Goal: Task Accomplishment & Management: Complete application form

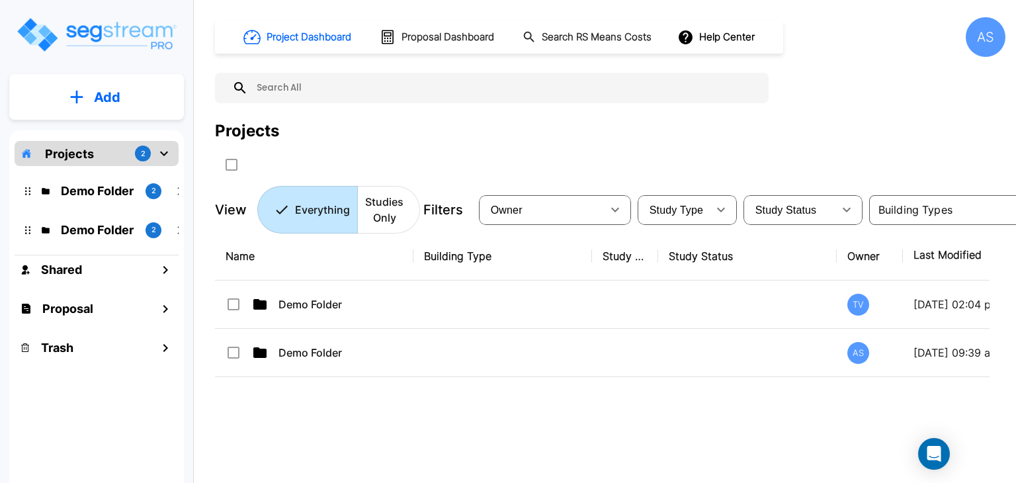
click at [81, 94] on icon "mailbox folders" at bounding box center [76, 97] width 13 height 14
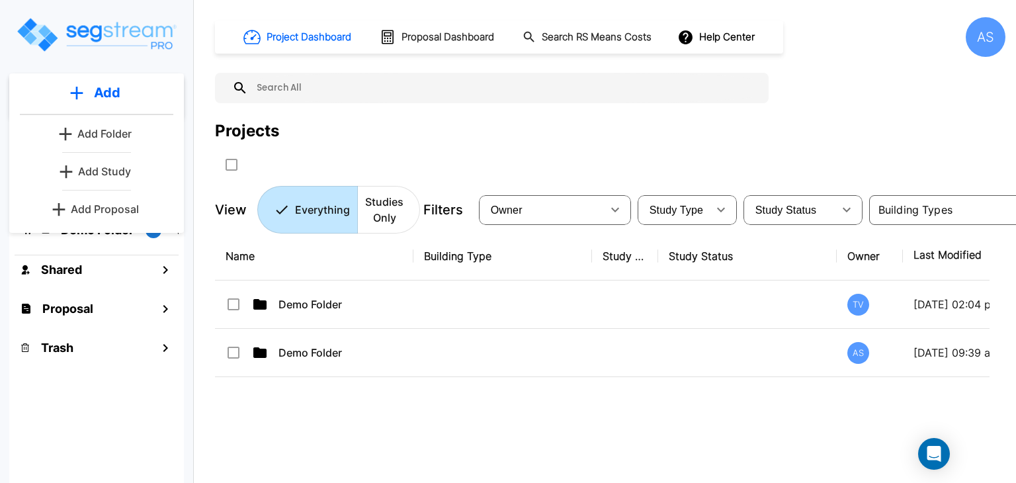
click at [99, 206] on p "Add Proposal" at bounding box center [105, 209] width 68 height 16
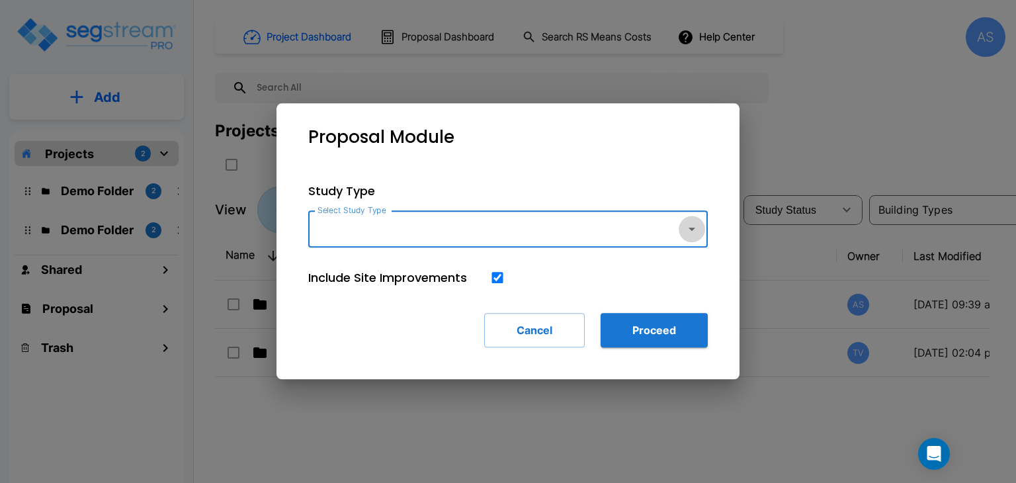
click at [691, 229] on icon "button" at bounding box center [692, 229] width 7 height 3
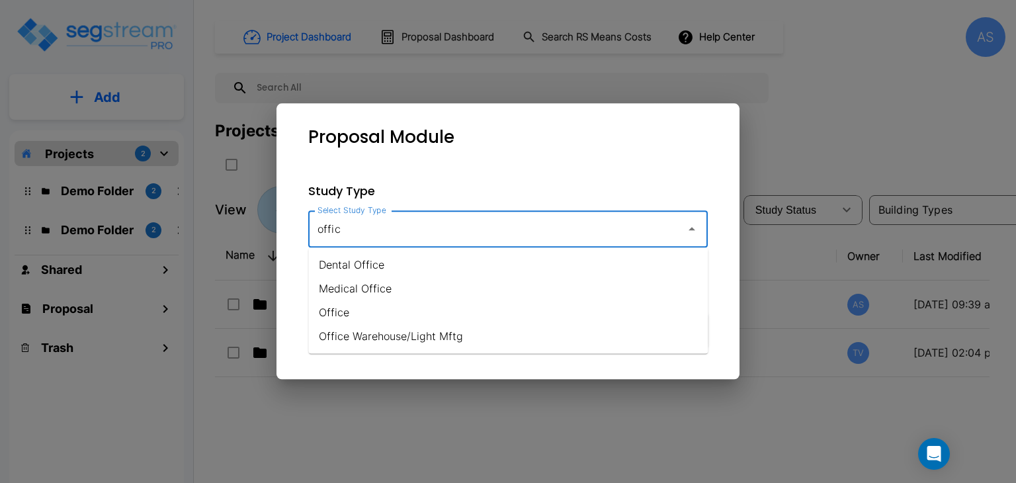
click at [382, 341] on li "Office Warehouse/Light Mftg" at bounding box center [508, 336] width 400 height 24
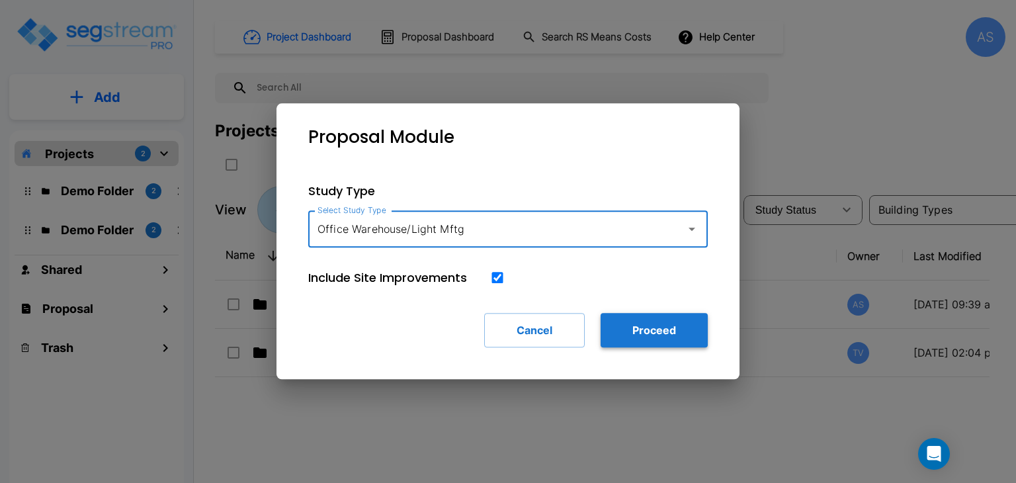
type input "Office Warehouse/Light Mftg"
click at [637, 328] on button "Proceed" at bounding box center [654, 330] width 107 height 34
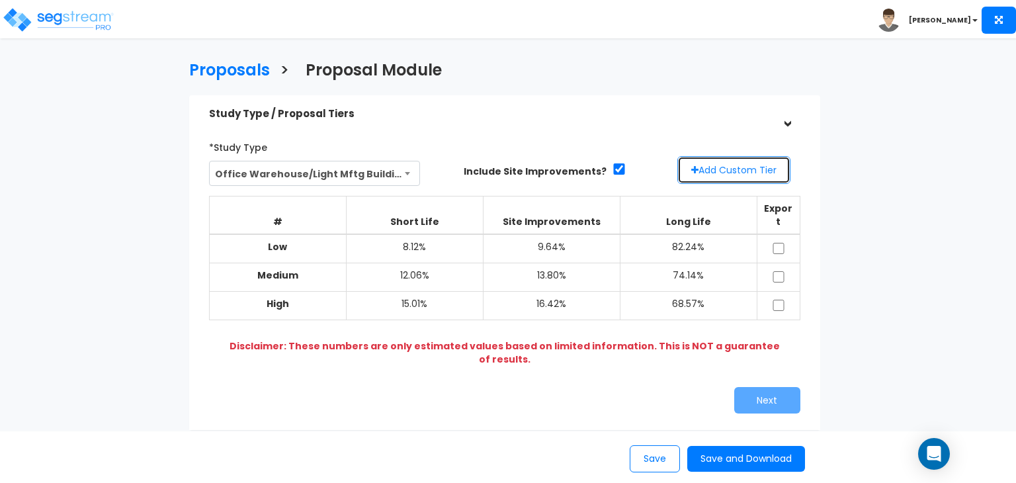
click at [732, 166] on button "Add Custom Tier" at bounding box center [733, 170] width 113 height 28
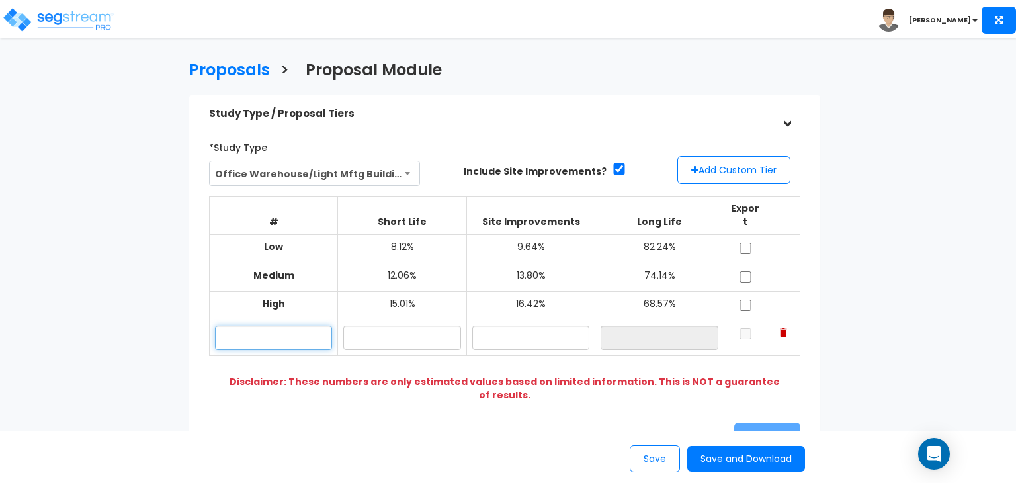
click at [239, 325] on input "text" at bounding box center [273, 337] width 117 height 24
type input "Tyler's Bldg"
click at [651, 325] on input "text" at bounding box center [659, 337] width 117 height 24
click at [402, 325] on input "text" at bounding box center [401, 337] width 117 height 24
type input "8.00%"
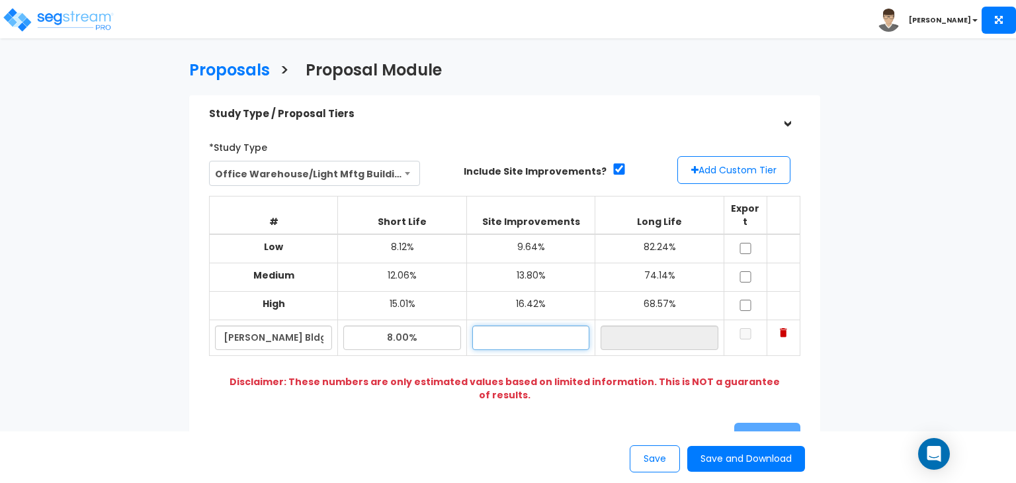
click at [529, 325] on input "text" at bounding box center [530, 337] width 117 height 24
type input "10.00%"
type input "82.00%"
click at [647, 331] on input "82.00%" at bounding box center [659, 337] width 117 height 24
click at [746, 328] on input "checkbox" at bounding box center [745, 333] width 13 height 11
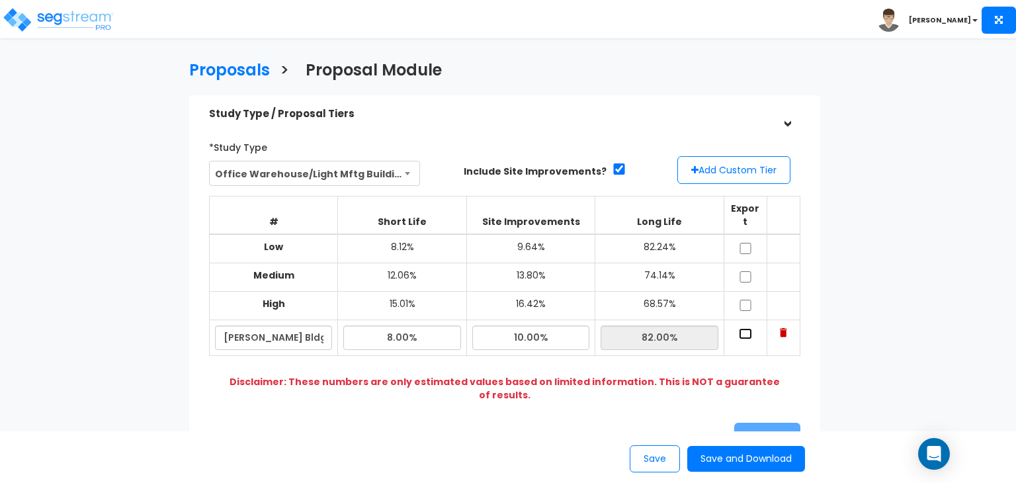
checkbox input "true"
click at [753, 423] on button "Next" at bounding box center [767, 436] width 66 height 26
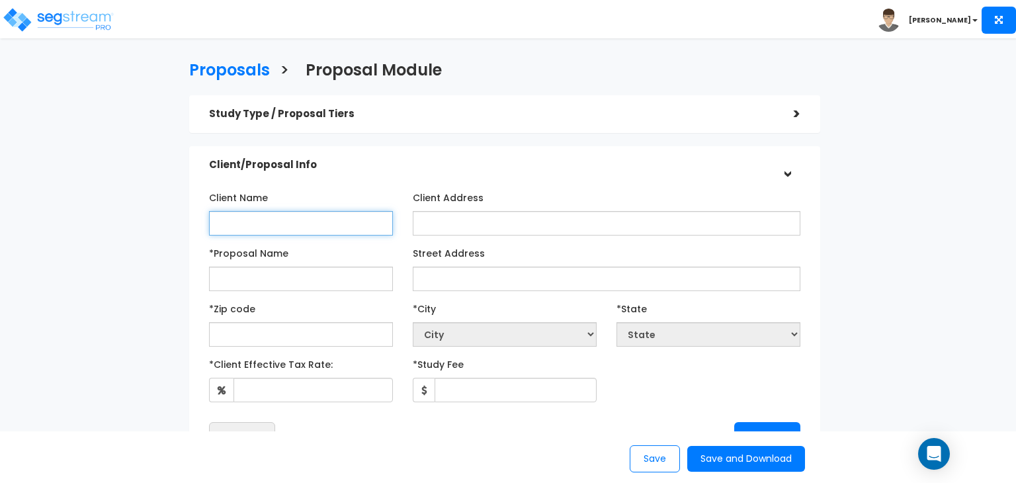
click at [261, 226] on input "Client Name" at bounding box center [301, 223] width 184 height 24
type input "T"
click at [253, 279] on input "*Proposal Name" at bounding box center [301, 279] width 184 height 24
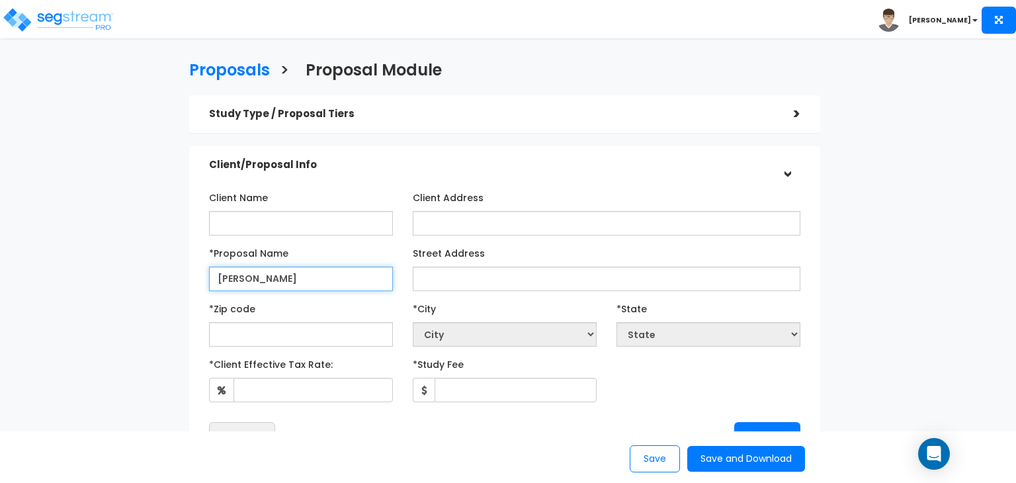
type input "[PERSON_NAME]"
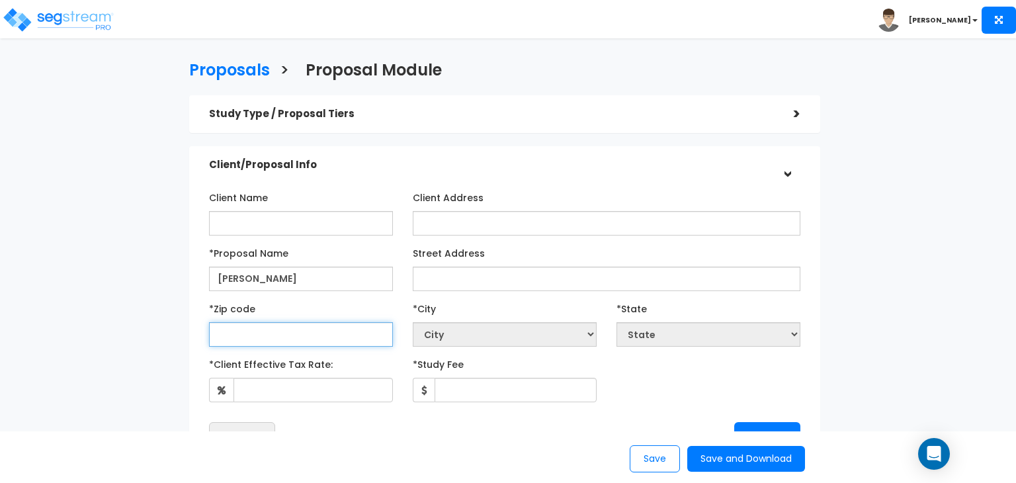
click at [230, 340] on input "text" at bounding box center [301, 334] width 184 height 24
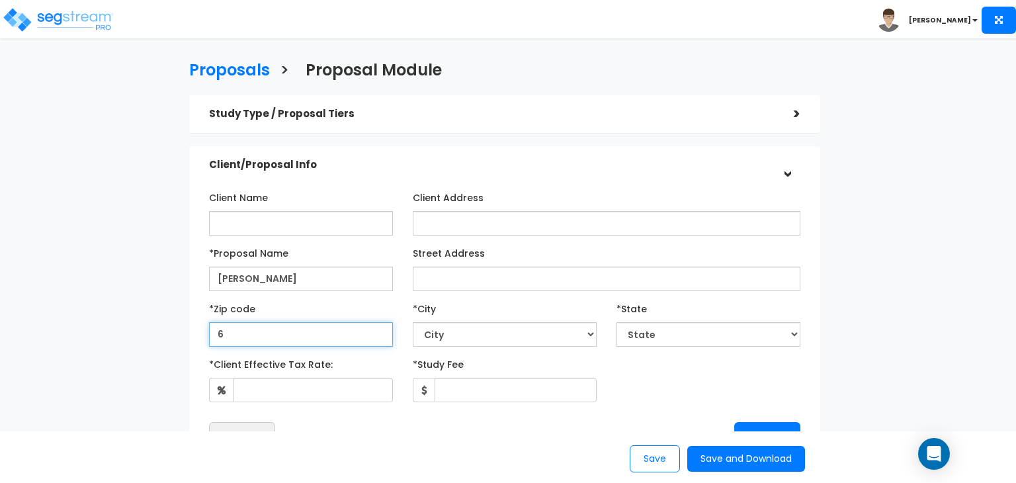
type input "68"
select select "NE"
type input "68133"
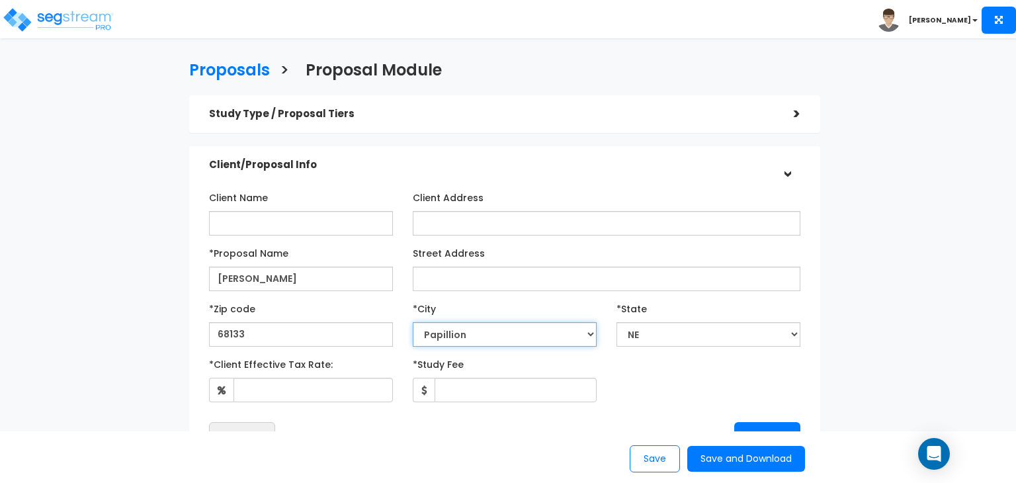
click at [532, 335] on select "City Abie Adams Ainsworth Albion Alda Alexandria Allen Alliance Alma Alvo Ameli…" at bounding box center [505, 334] width 184 height 24
select select "Bellevue"
click at [413, 322] on select "City Abie Adams Ainsworth Albion Alda Alexandria Allen Alliance Alma Alvo Ameli…" at bounding box center [505, 334] width 184 height 24
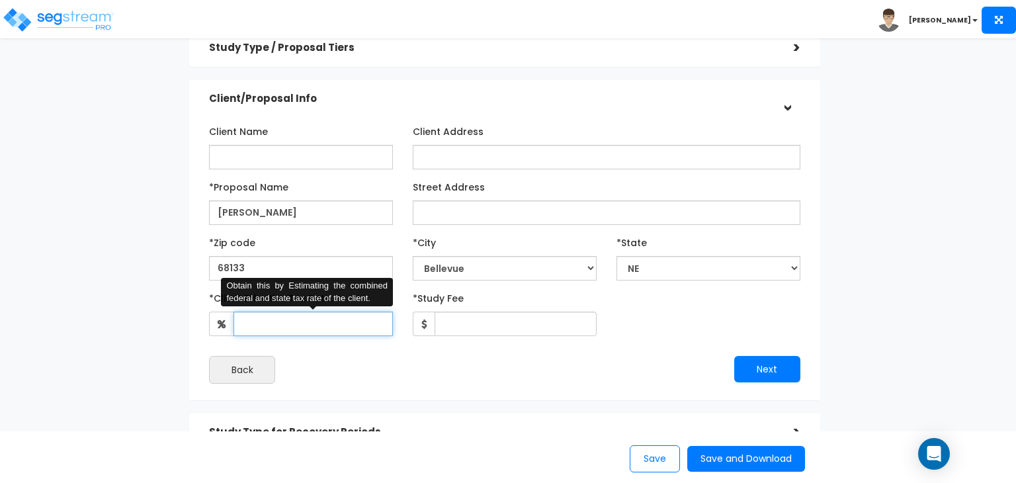
click at [273, 327] on input "*Client Effective Tax Rate:" at bounding box center [313, 324] width 159 height 24
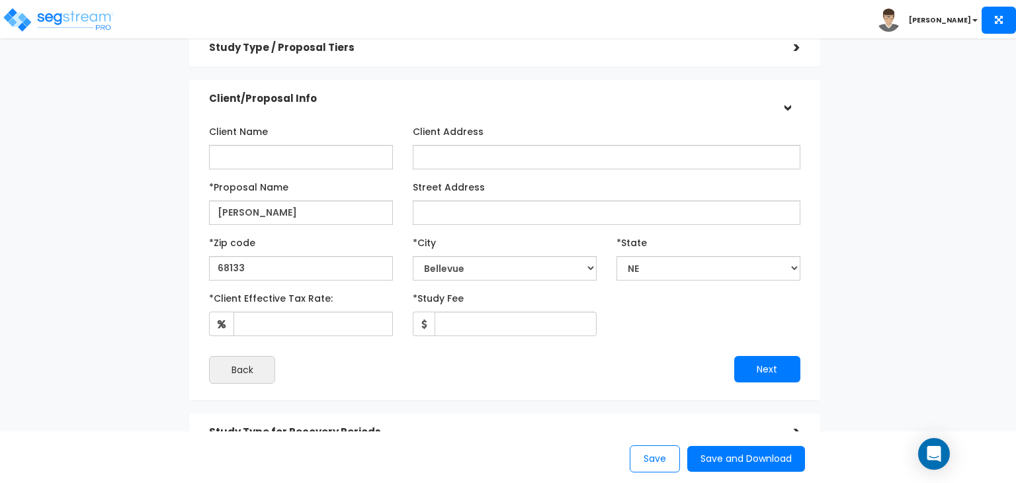
click at [141, 277] on div "Proposals > Proposal Module Study Type / Proposal Tiers > *Study Type Office Wa…" at bounding box center [504, 302] width 830 height 820
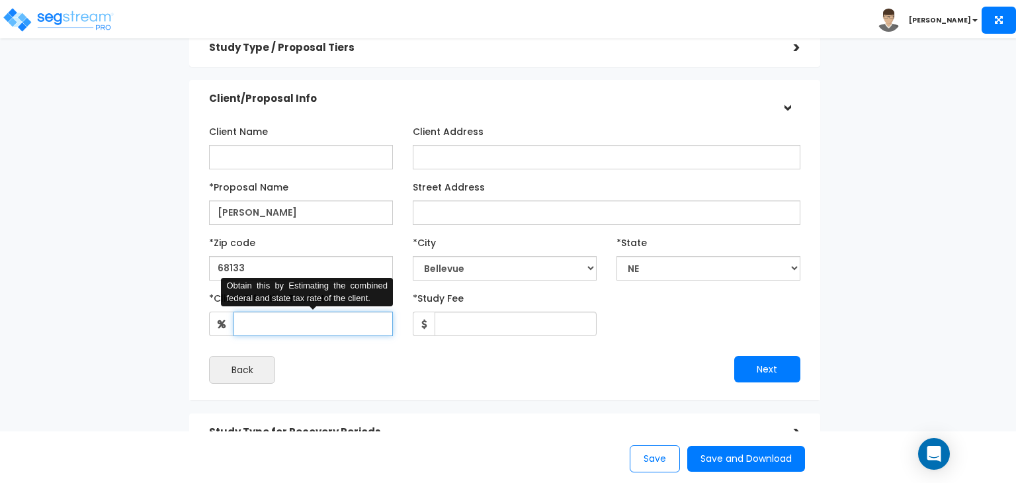
click at [246, 322] on input "*Client Effective Tax Rate:" at bounding box center [313, 324] width 159 height 24
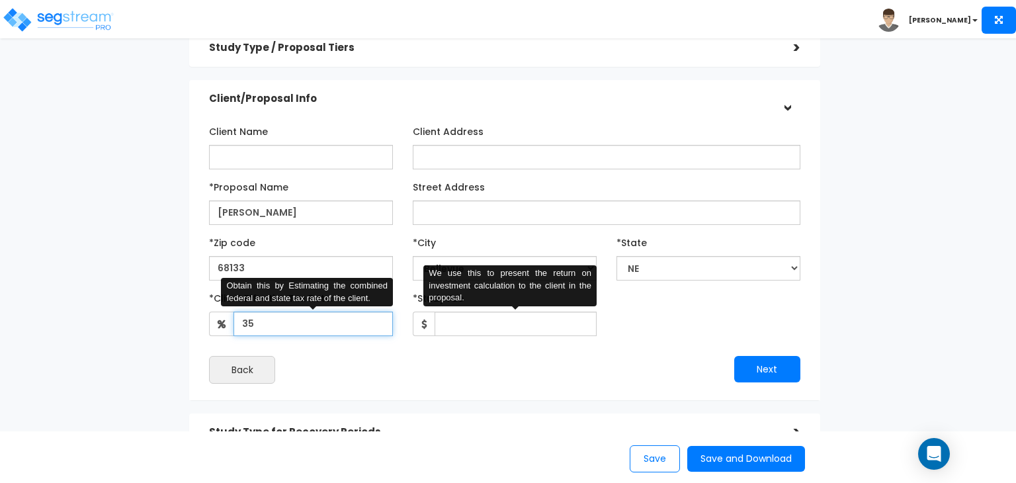
type input "35"
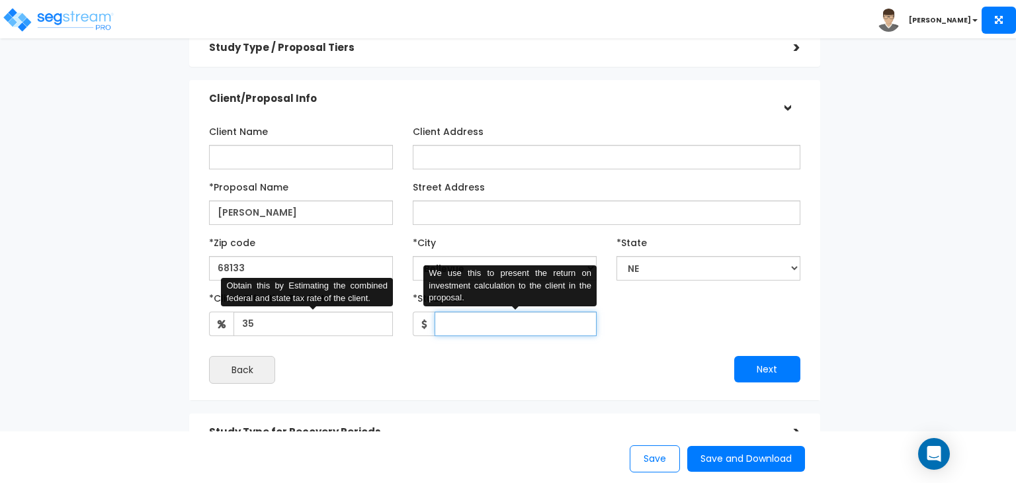
click at [456, 330] on input "*Study Fee" at bounding box center [516, 324] width 162 height 24
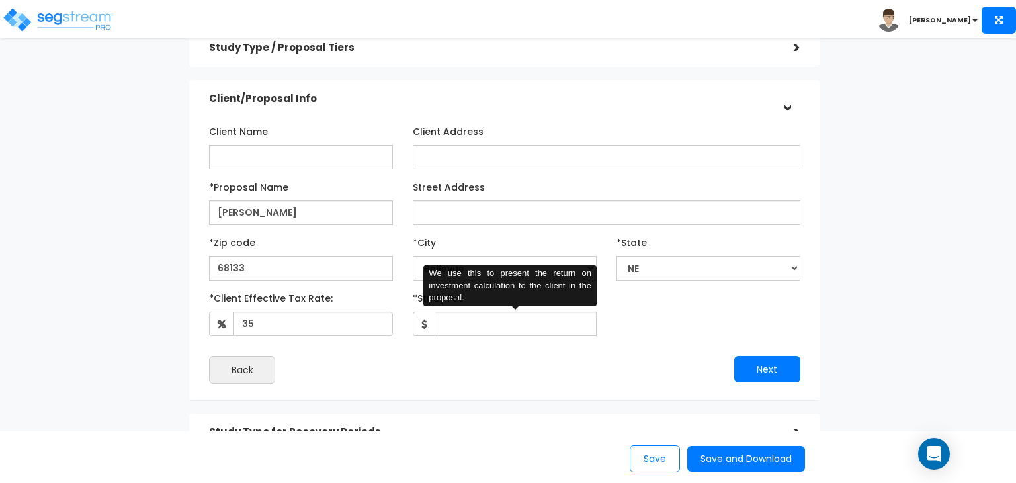
click at [429, 356] on div "Back" at bounding box center [352, 370] width 306 height 28
click at [449, 325] on input "*Study Fee" at bounding box center [516, 324] width 162 height 24
type input "9"
type input "10,000"
click at [707, 365] on div "Next" at bounding box center [658, 369] width 306 height 26
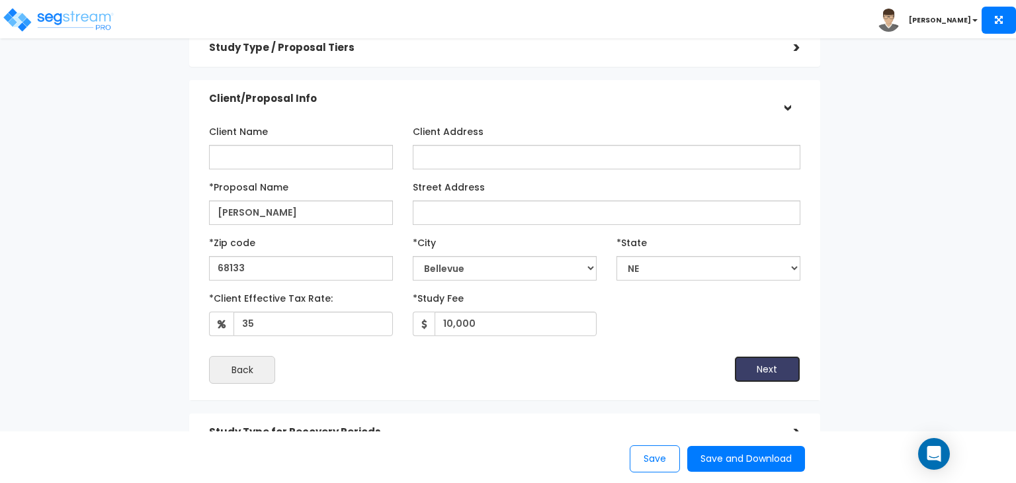
click at [767, 368] on button "Next" at bounding box center [767, 369] width 66 height 26
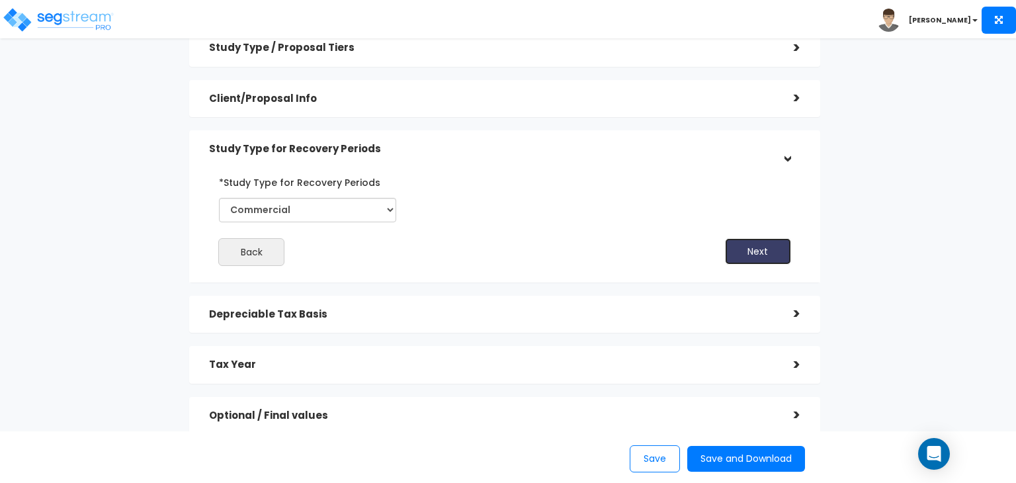
click at [764, 241] on button "Next" at bounding box center [758, 251] width 66 height 26
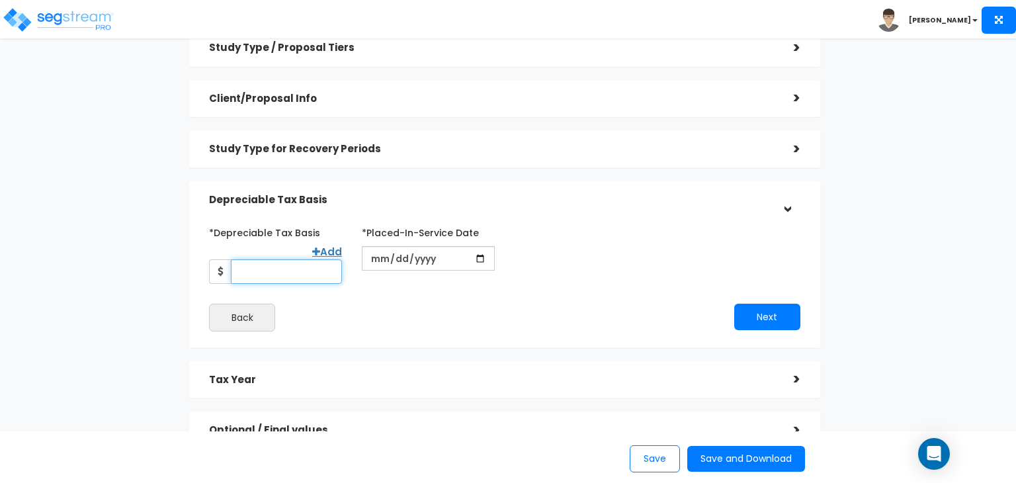
click at [257, 271] on input "*Depreciable Tax Basis" at bounding box center [286, 271] width 111 height 24
type input "2,500,000"
click at [772, 316] on button "Next" at bounding box center [767, 317] width 66 height 26
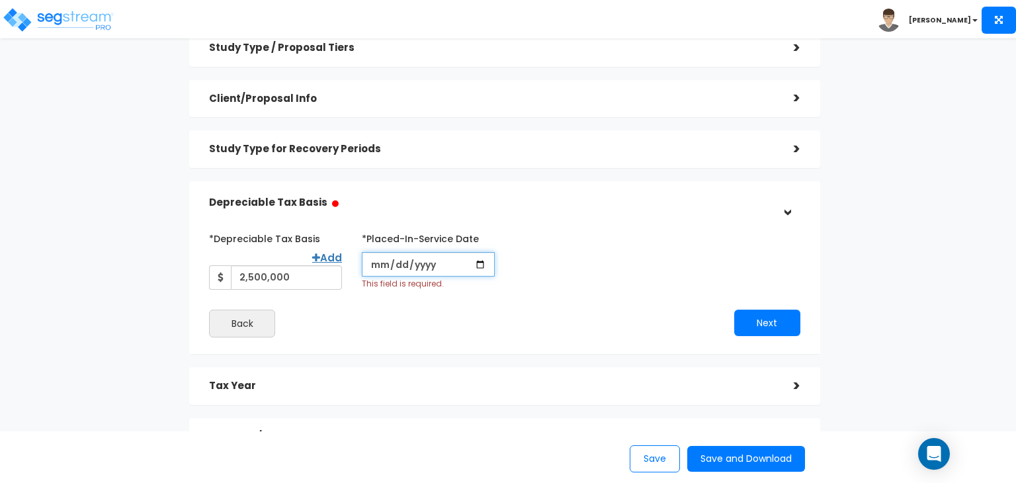
click at [476, 263] on input "date" at bounding box center [428, 264] width 133 height 24
type input "2025-11-01"
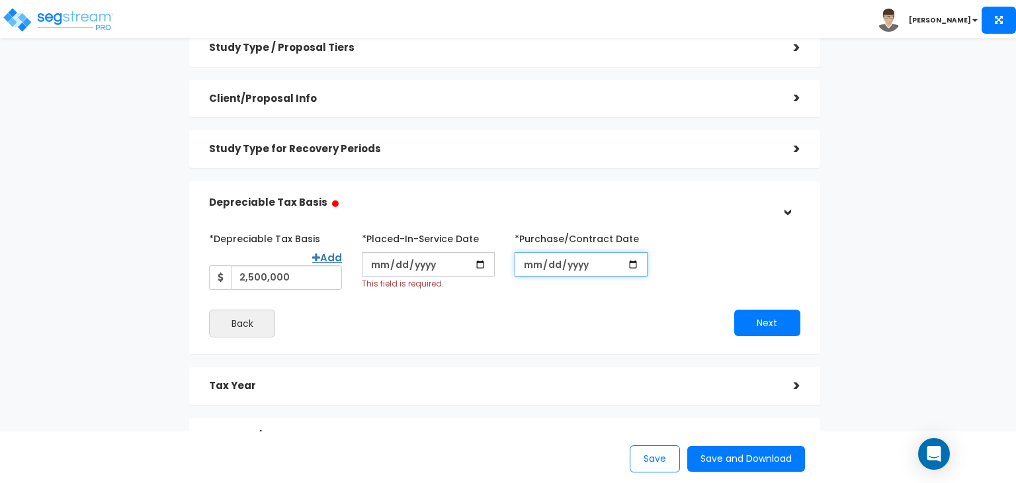
click at [630, 265] on input "*Purchase/Contract Date" at bounding box center [581, 264] width 133 height 24
click at [754, 324] on button "Next" at bounding box center [767, 323] width 66 height 26
click at [631, 262] on input "*Purchase/Contract Date" at bounding box center [581, 264] width 133 height 24
type input "2025-10-14"
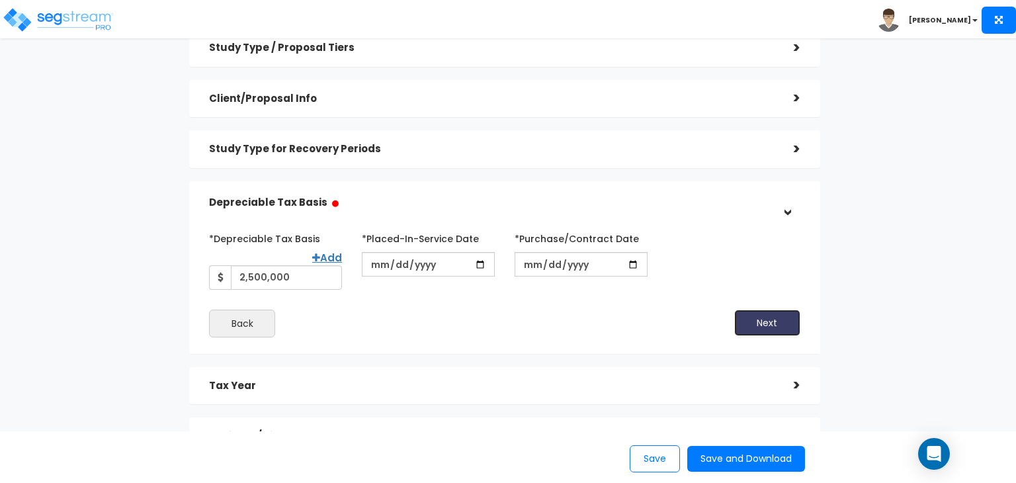
click at [767, 323] on button "Next" at bounding box center [767, 323] width 66 height 26
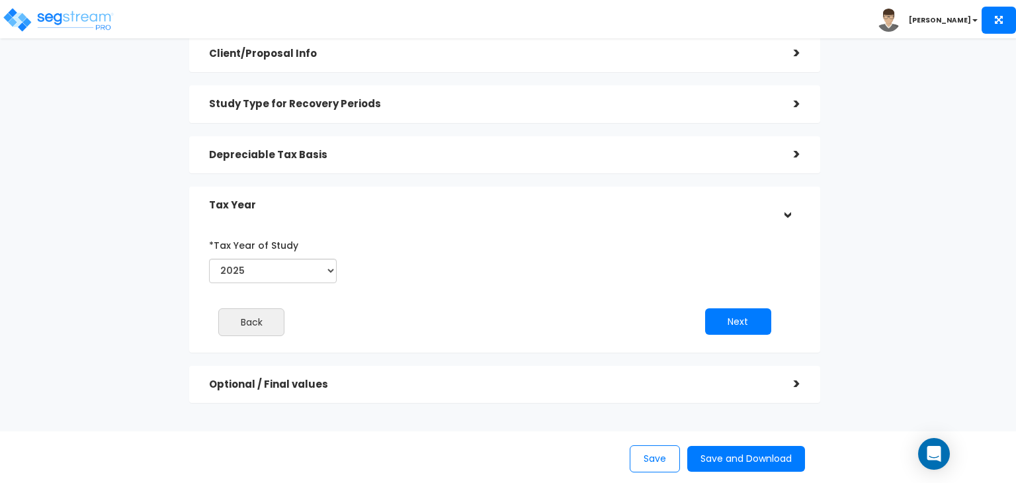
scroll to position [132, 0]
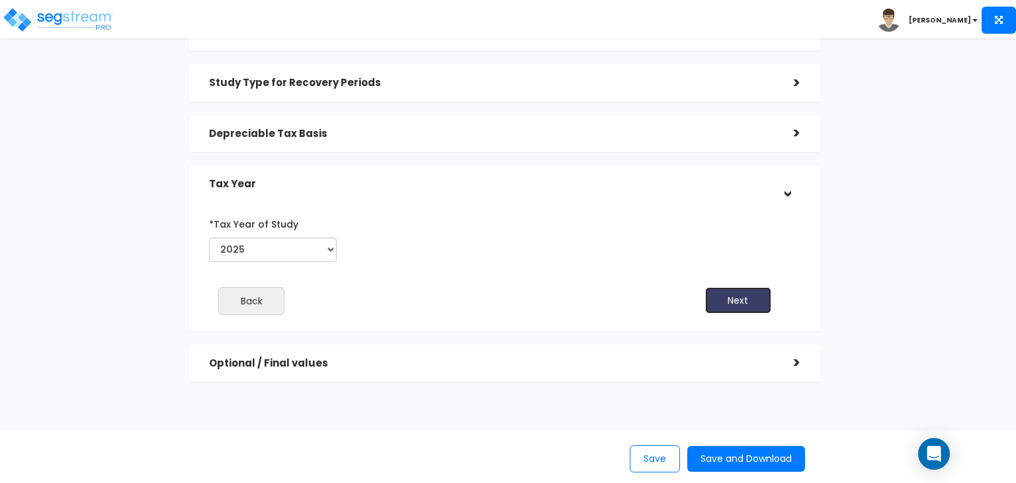
click at [739, 300] on button "Next" at bounding box center [738, 300] width 66 height 26
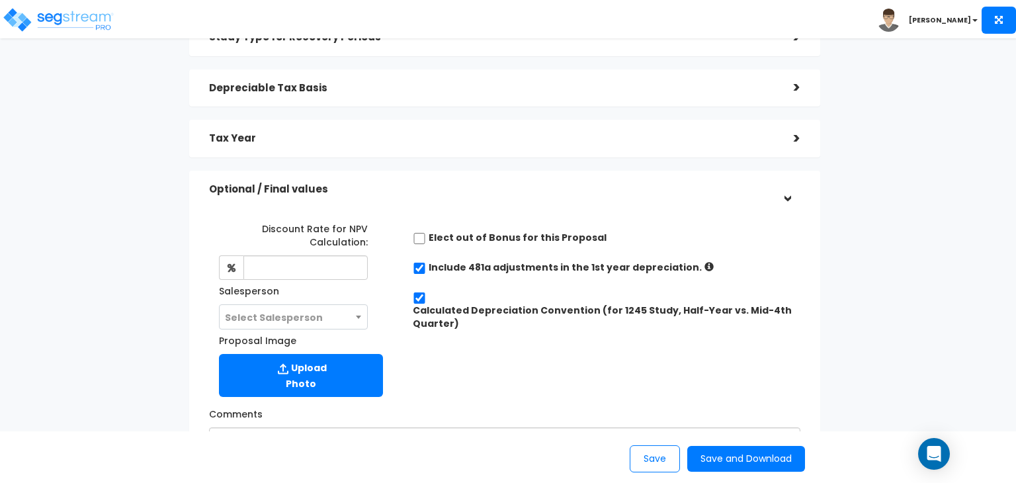
scroll to position [198, 0]
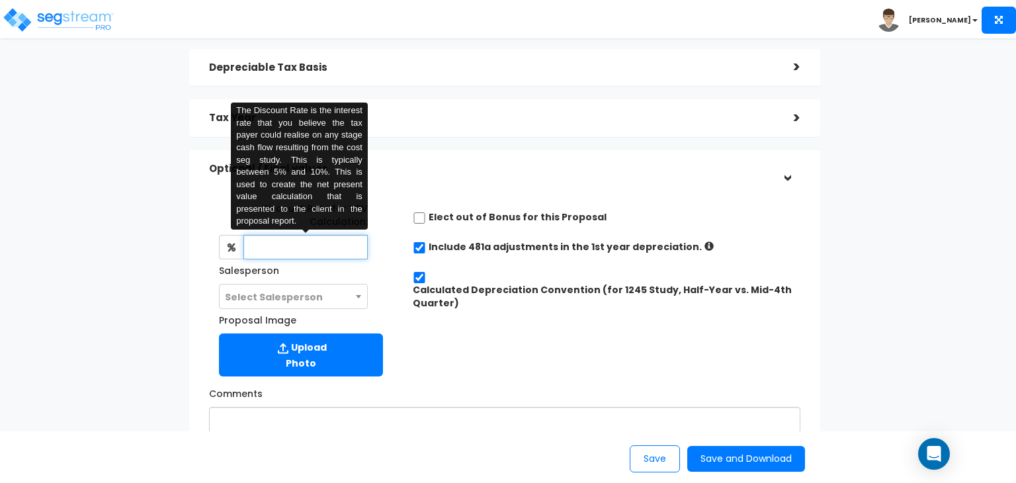
click at [267, 245] on input "text" at bounding box center [305, 247] width 124 height 24
type input "8"
click at [142, 260] on div "Proposals > Proposal Module Study Type / Proposal Tiers > *Study Type Office Wa…" at bounding box center [504, 201] width 830 height 883
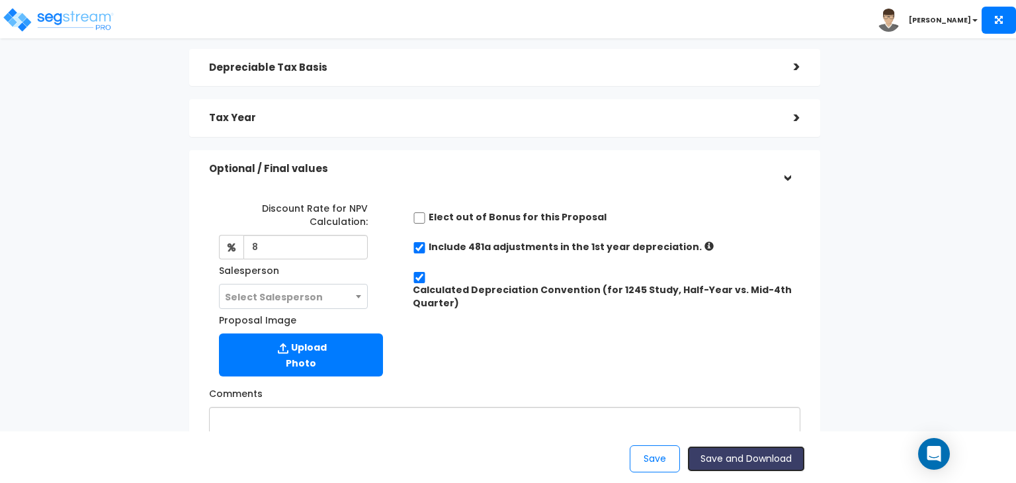
click at [720, 459] on button "Save and Download" at bounding box center [746, 459] width 118 height 26
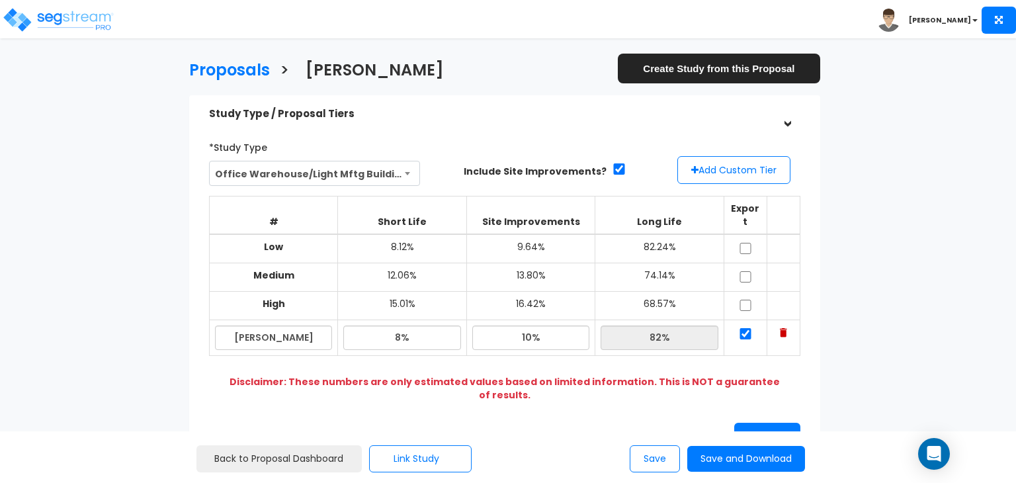
click at [957, 19] on b "[PERSON_NAME]" at bounding box center [940, 20] width 62 height 10
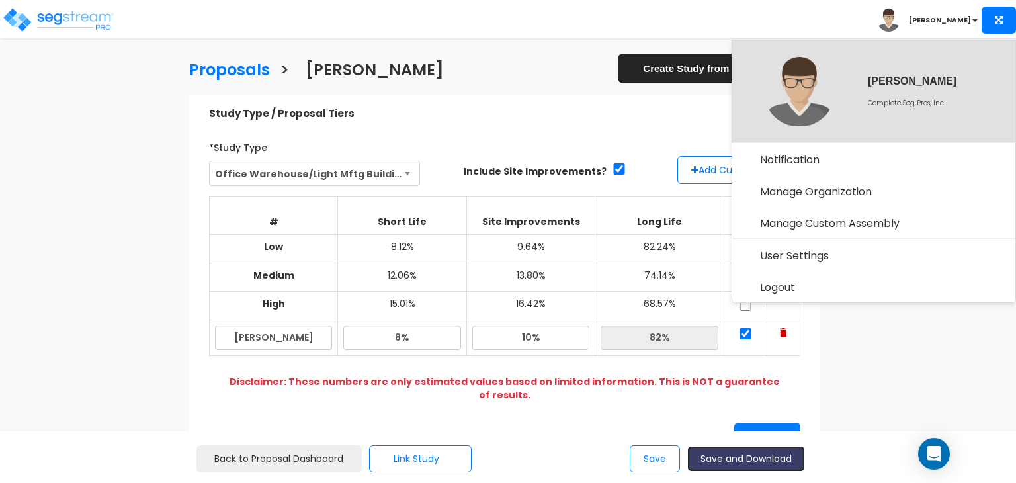
click at [714, 454] on button "Save and Download" at bounding box center [746, 459] width 118 height 26
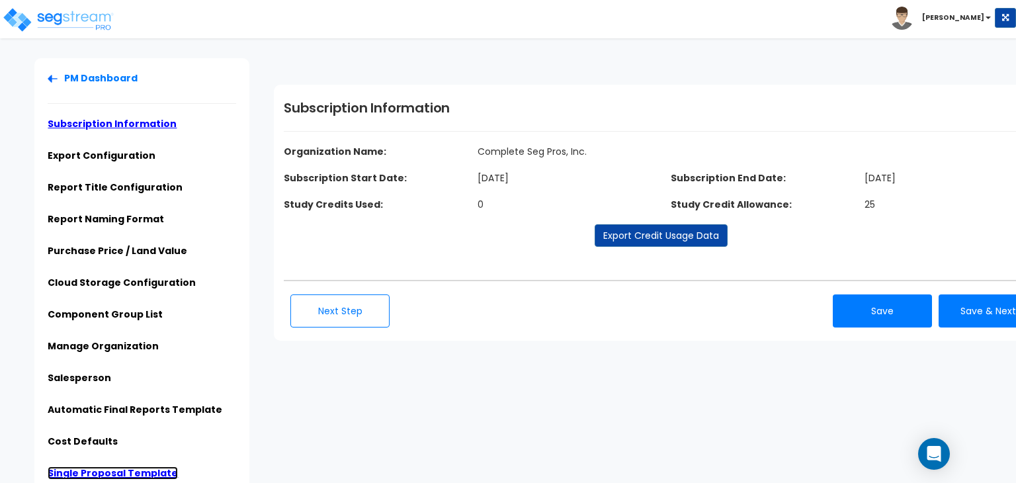
click at [136, 472] on link "Single Proposal Template" at bounding box center [113, 472] width 130 height 13
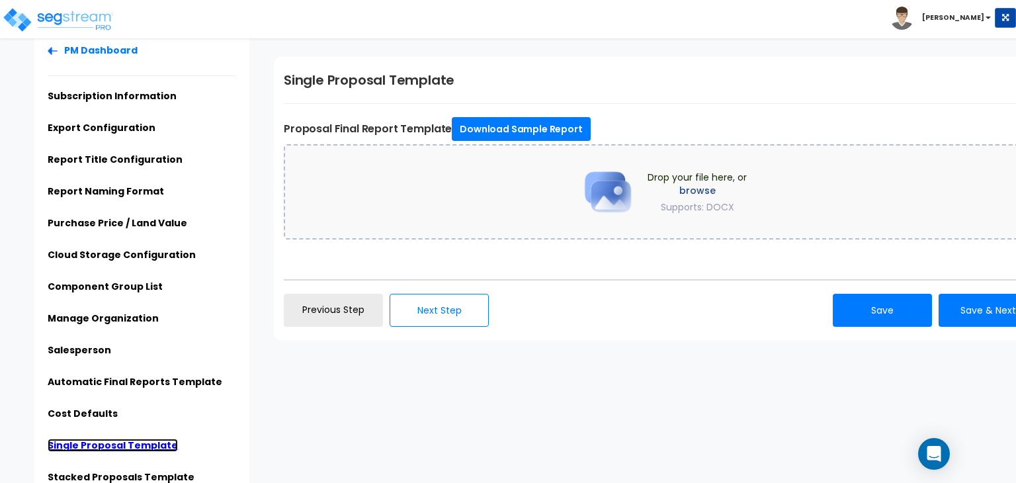
scroll to position [32, 0]
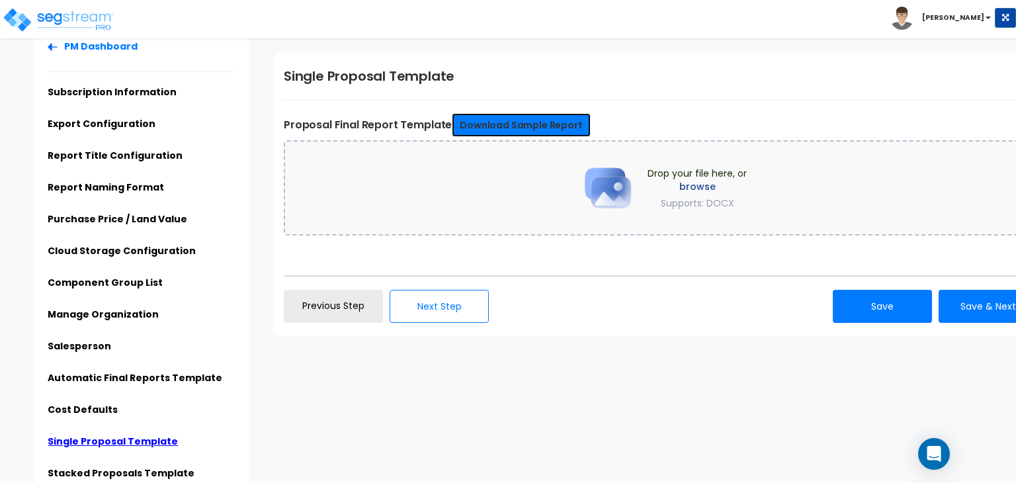
click at [540, 120] on link "Download Sample Report" at bounding box center [521, 125] width 138 height 24
click at [695, 183] on label "browse" at bounding box center [697, 186] width 99 height 13
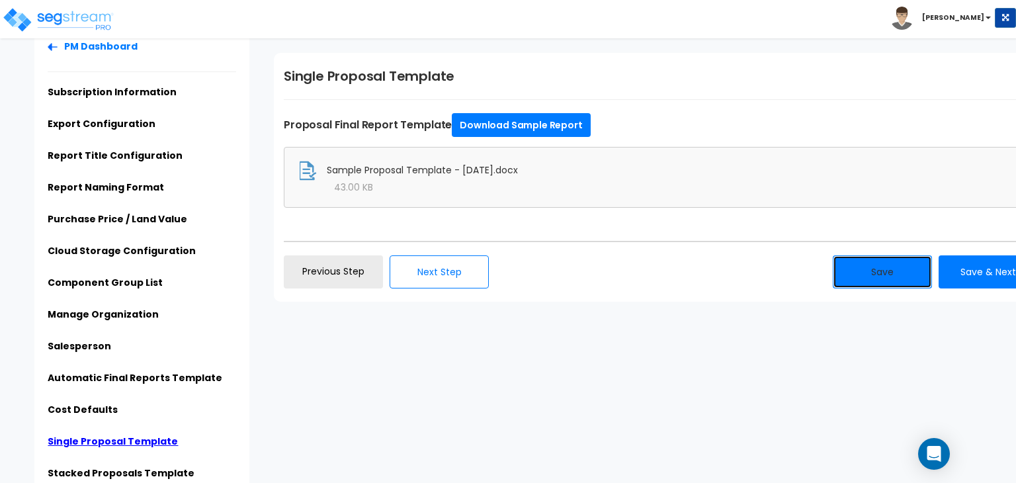
click at [888, 271] on button "Save" at bounding box center [882, 271] width 99 height 33
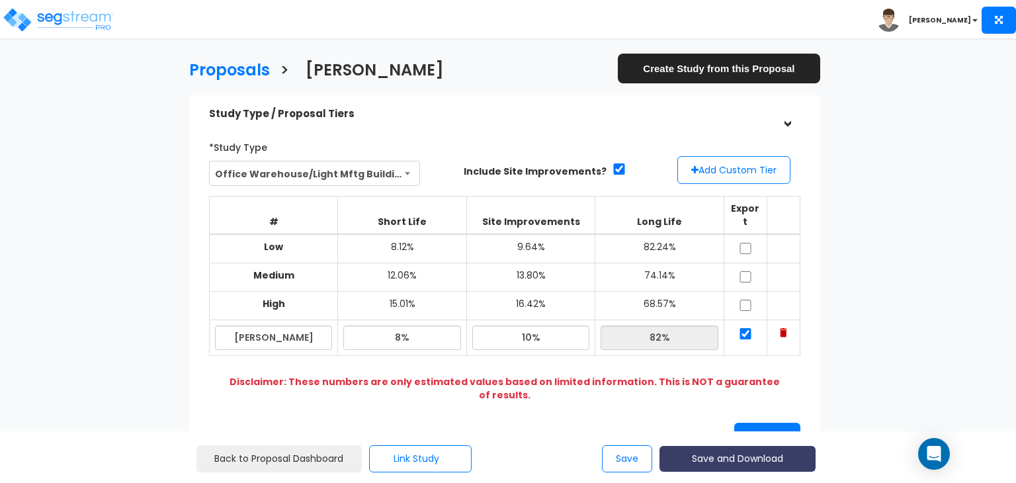
click at [724, 456] on button "Save and Download" at bounding box center [738, 459] width 156 height 26
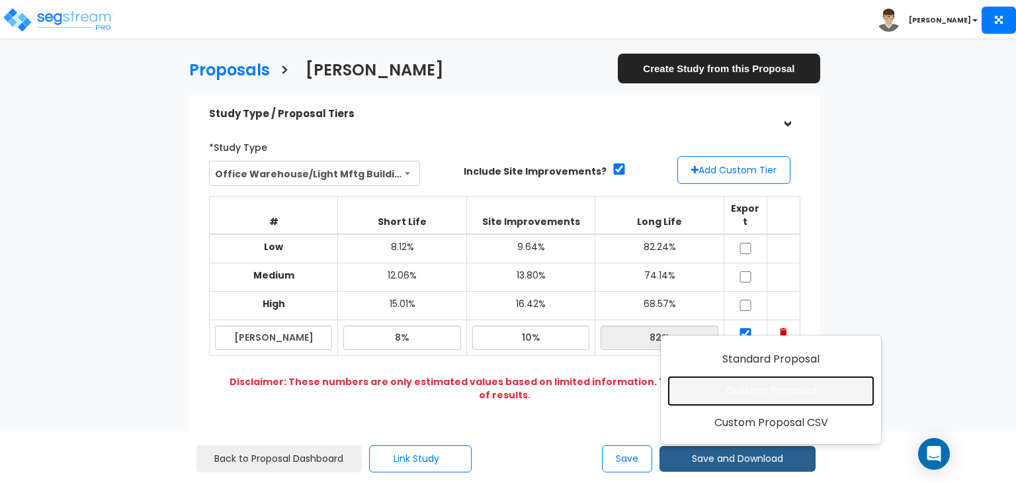
click at [751, 384] on link "Custom Proposal" at bounding box center [770, 391] width 207 height 30
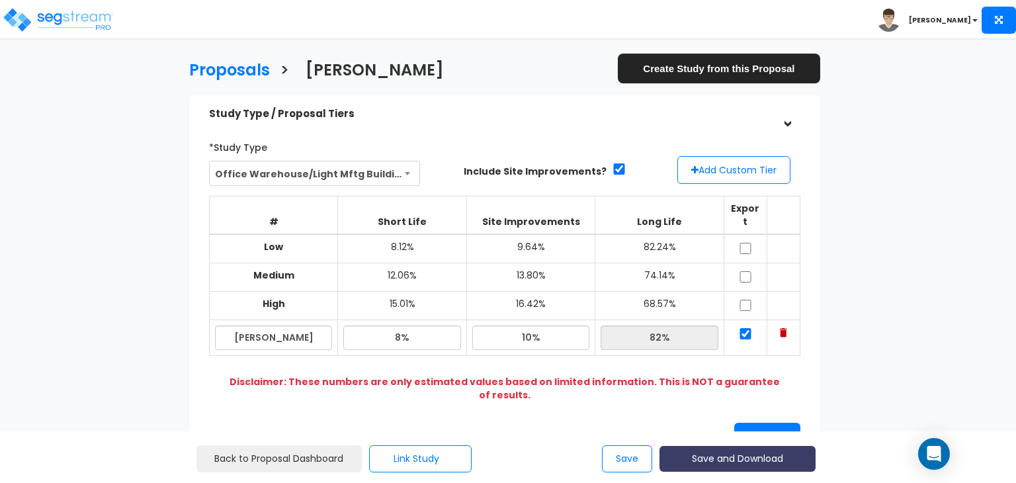
click at [765, 458] on button "Save and Download" at bounding box center [738, 459] width 156 height 26
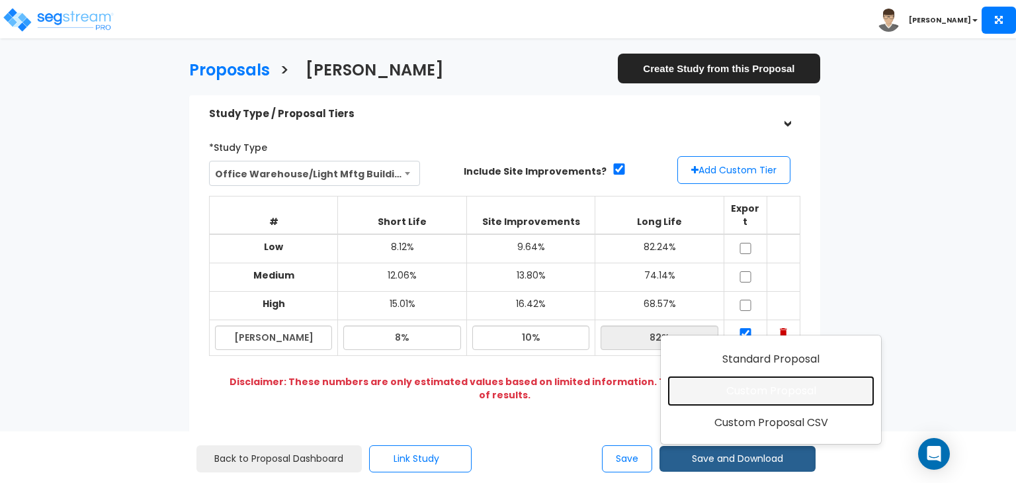
click at [757, 384] on link "Custom Proposal" at bounding box center [770, 391] width 207 height 30
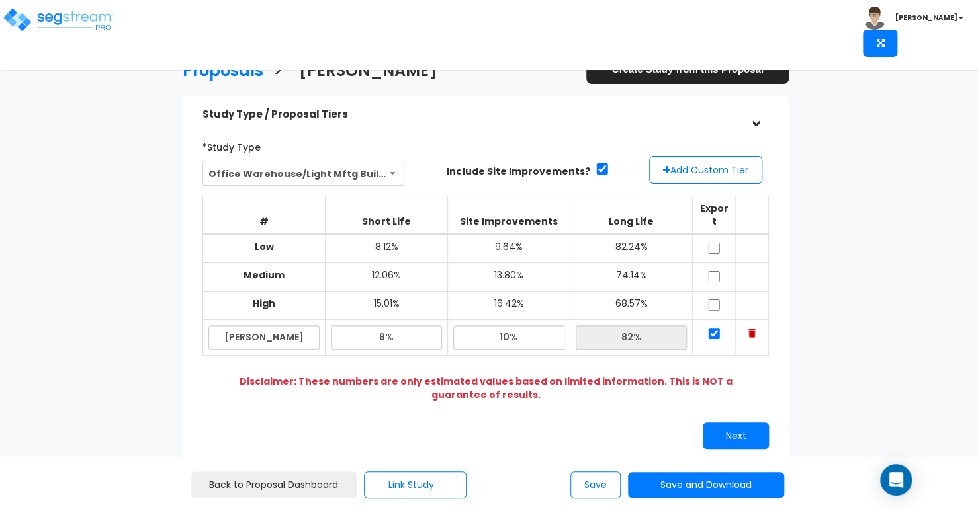
click at [832, 178] on div "Proposals > Tyler Create Study from this Proposal Study Type / Proposal Tiers >…" at bounding box center [486, 393] width 798 height 863
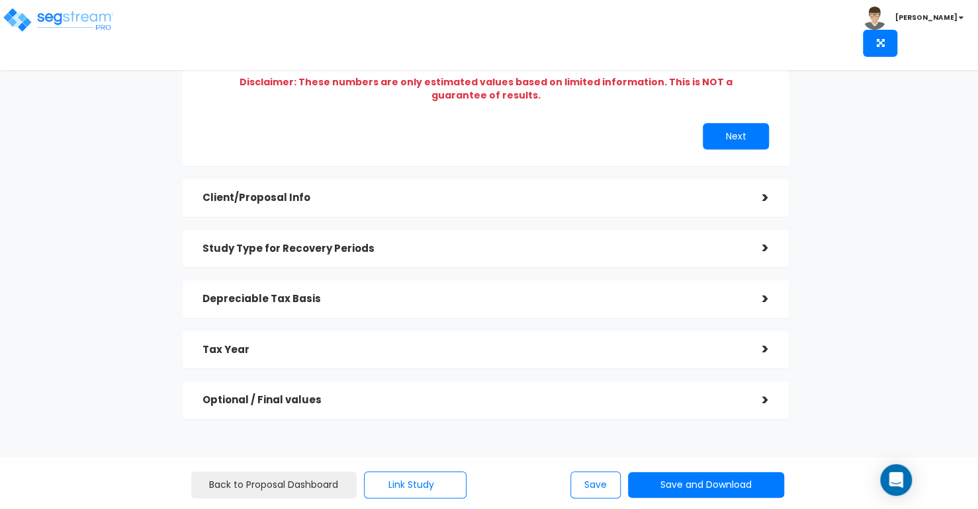
scroll to position [316, 0]
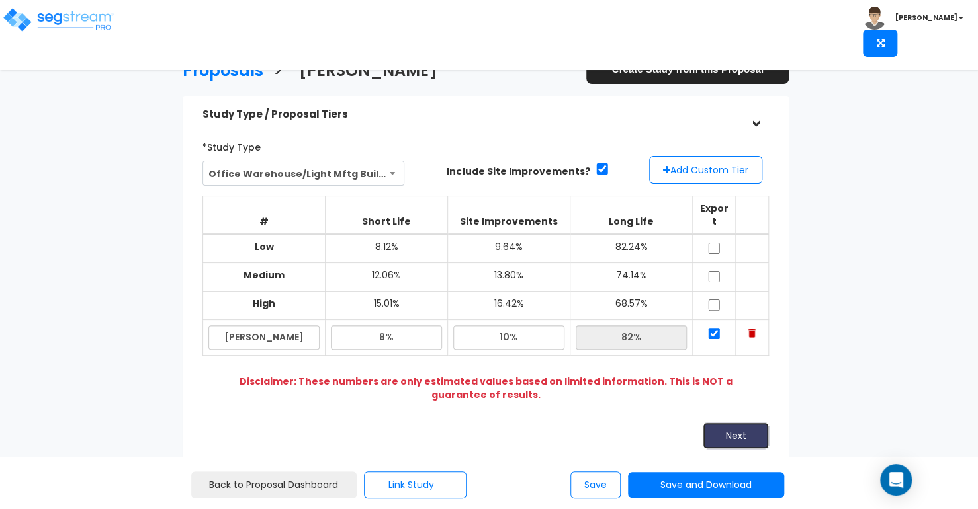
click at [716, 423] on button "Next" at bounding box center [736, 436] width 66 height 26
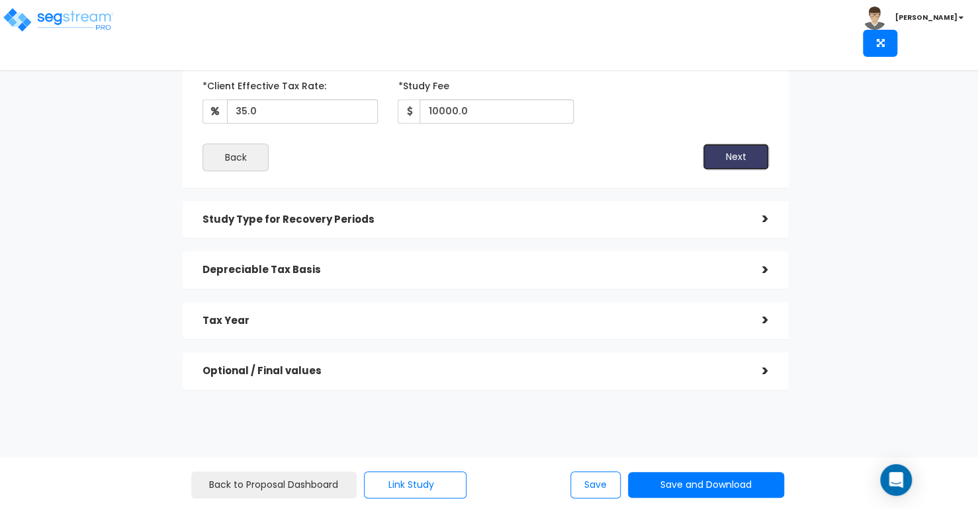
click at [722, 153] on button "Next" at bounding box center [736, 157] width 66 height 26
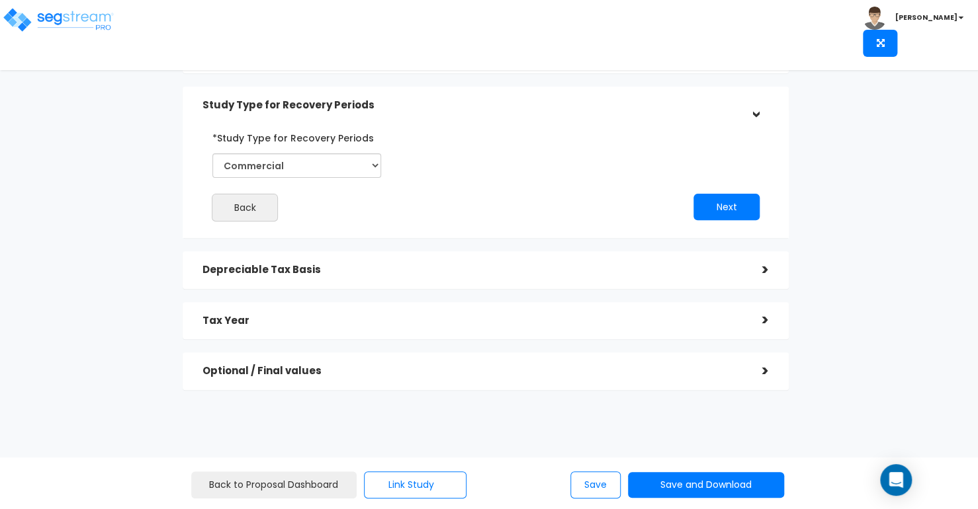
scroll to position [110, 0]
click at [714, 206] on button "Next" at bounding box center [726, 207] width 66 height 26
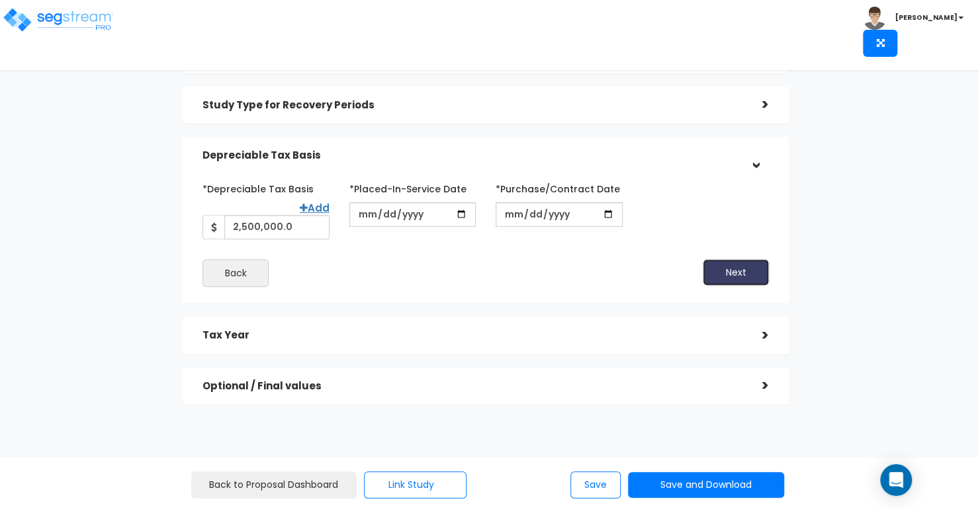
click at [736, 271] on button "Next" at bounding box center [736, 272] width 66 height 26
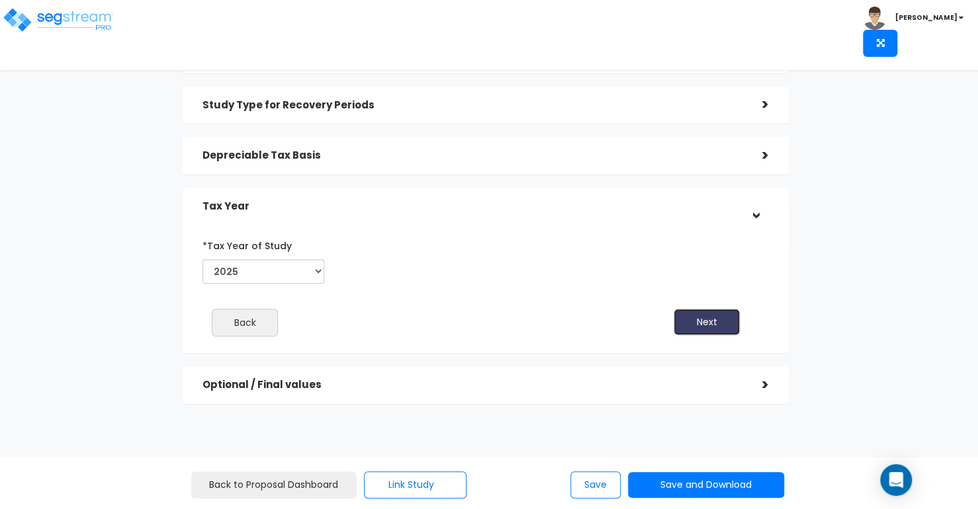
click at [712, 322] on button "Next" at bounding box center [706, 322] width 66 height 26
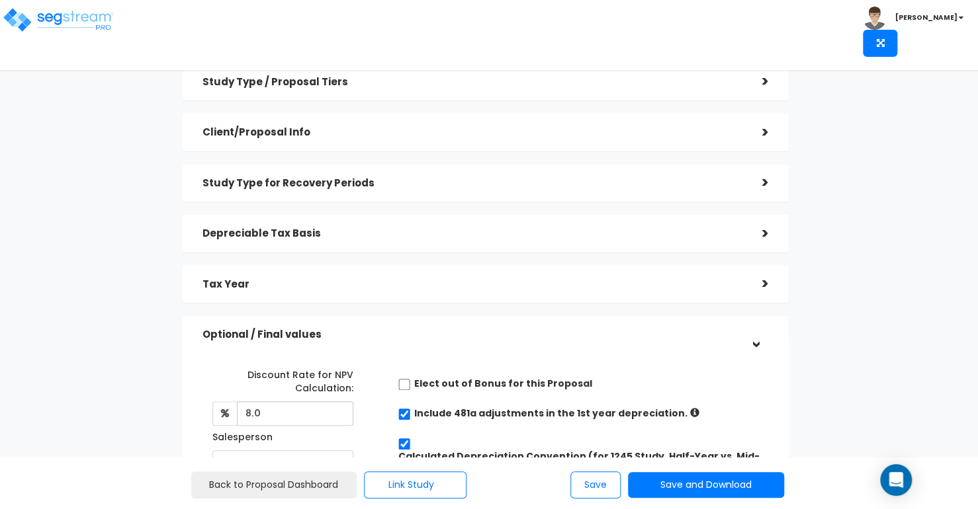
scroll to position [25, 0]
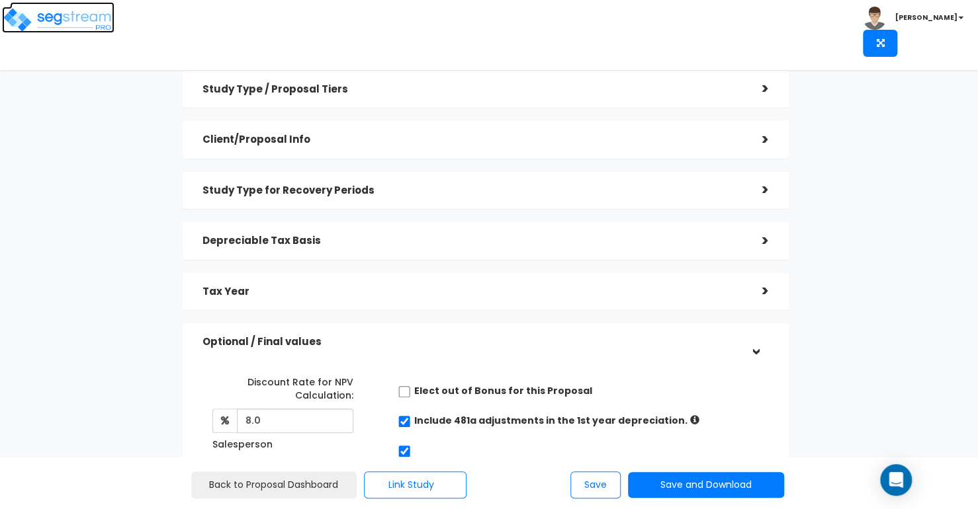
click at [72, 19] on img at bounding box center [58, 20] width 112 height 26
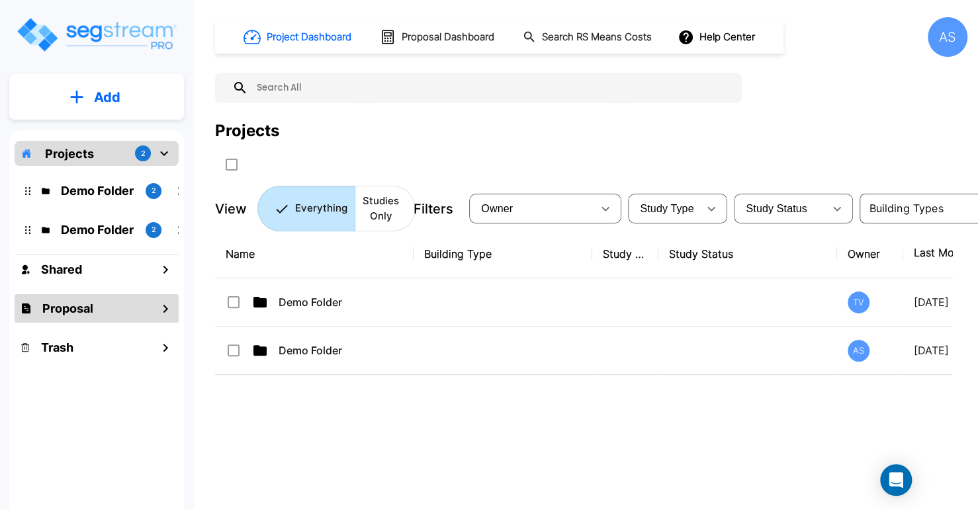
click at [83, 310] on h1 "Proposal" at bounding box center [67, 309] width 51 height 18
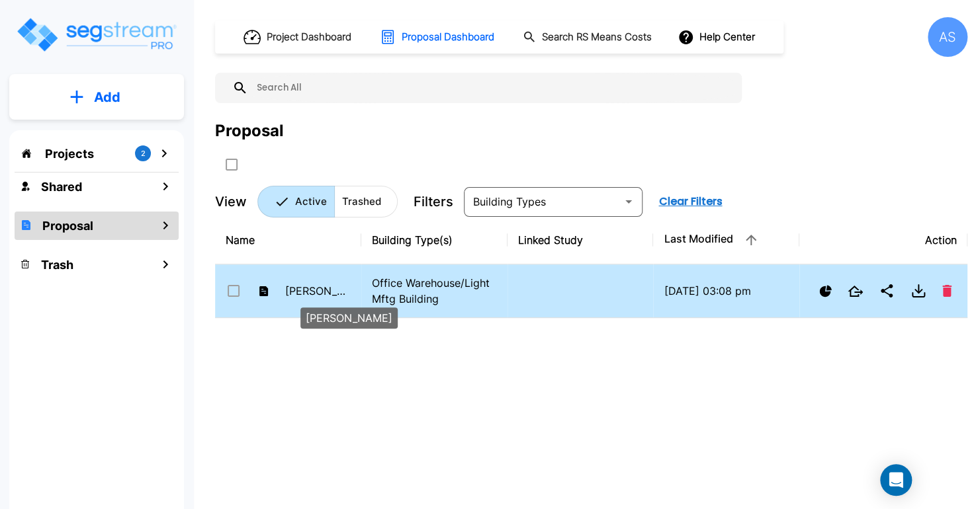
click at [300, 287] on p "[PERSON_NAME]" at bounding box center [317, 291] width 65 height 16
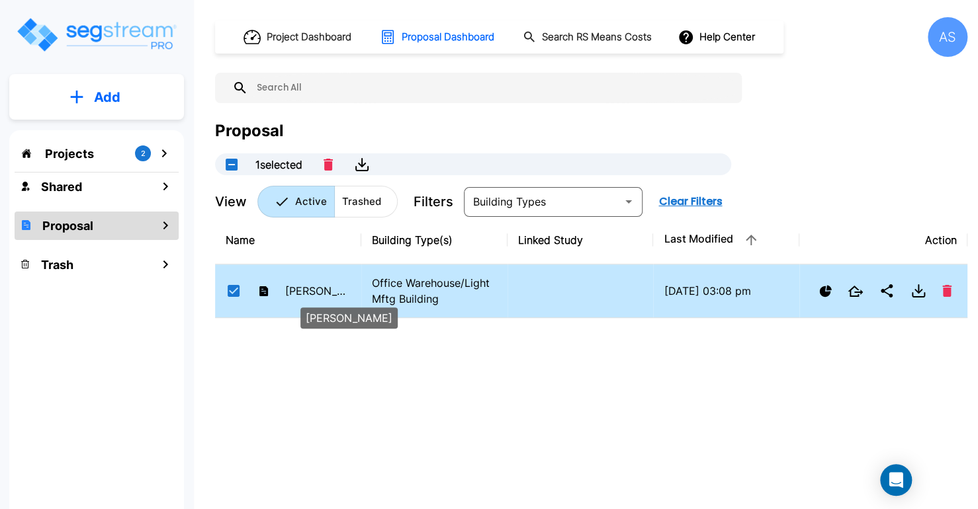
click at [300, 287] on p "[PERSON_NAME]" at bounding box center [317, 291] width 65 height 16
checkbox input "false"
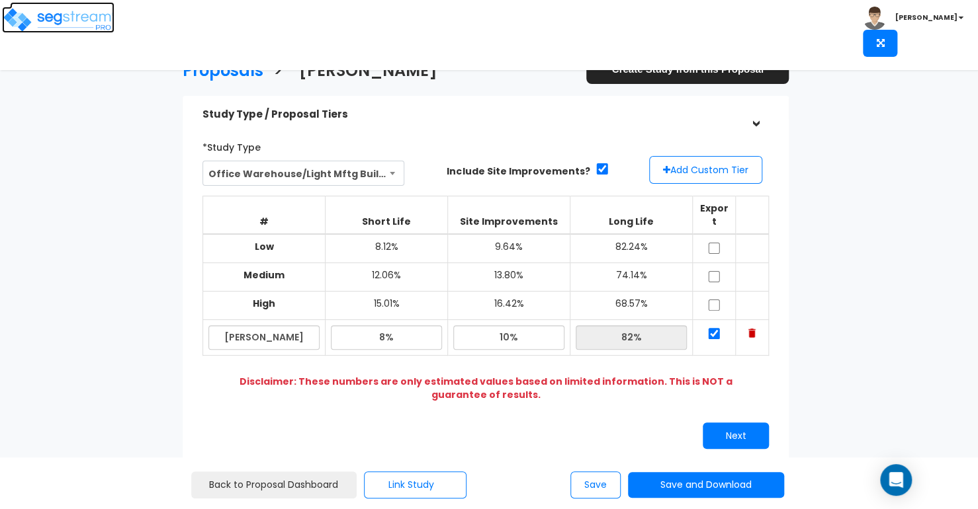
click at [79, 17] on img at bounding box center [58, 20] width 112 height 26
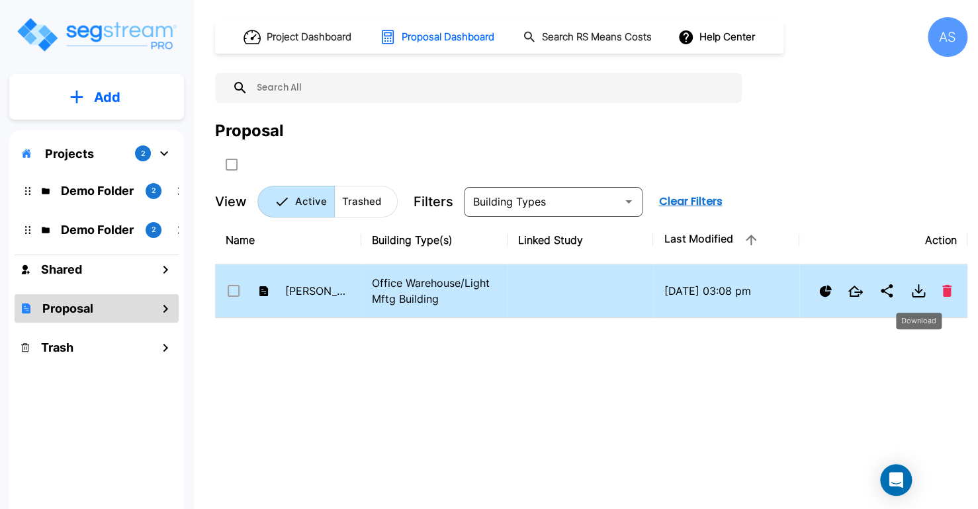
click at [919, 293] on icon "Download" at bounding box center [918, 291] width 16 height 16
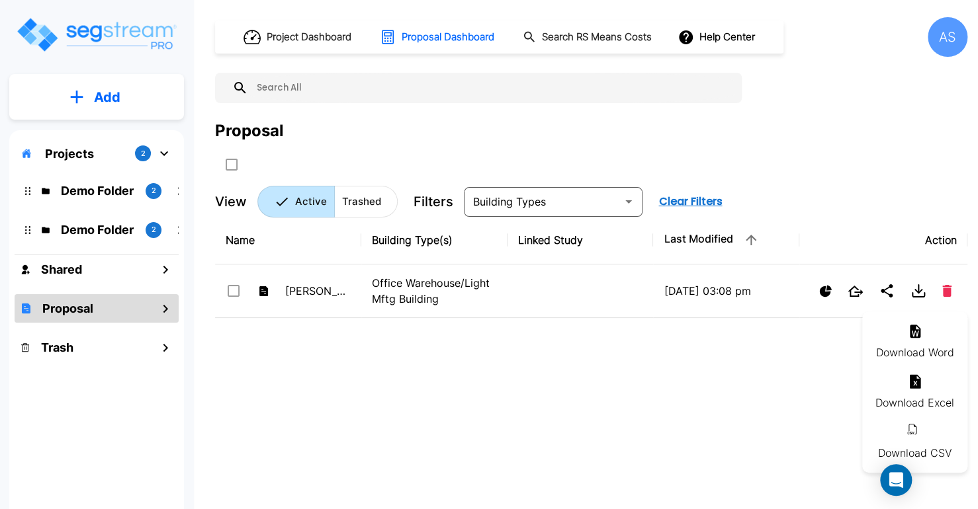
click at [923, 433] on li "Download CSV" at bounding box center [914, 442] width 105 height 50
checkbox input "true"
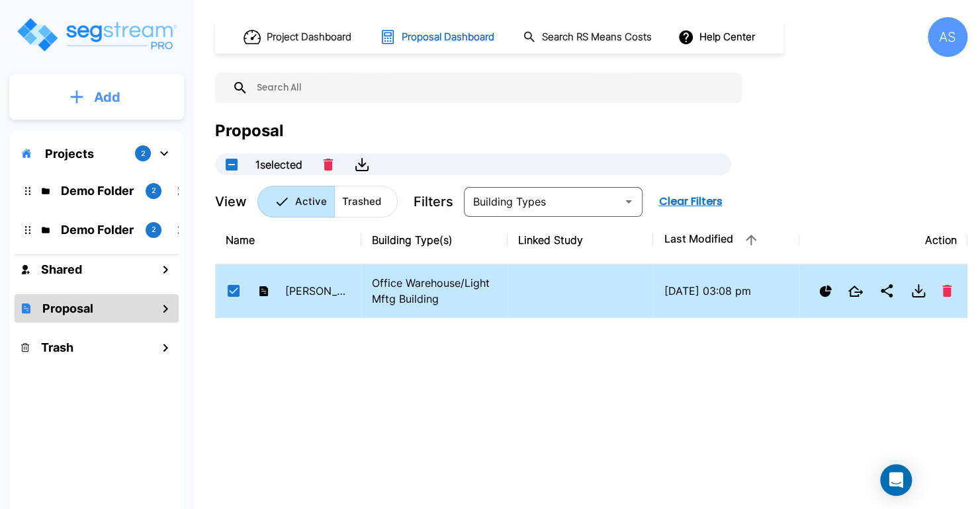
click at [94, 92] on p "Add" at bounding box center [107, 97] width 26 height 20
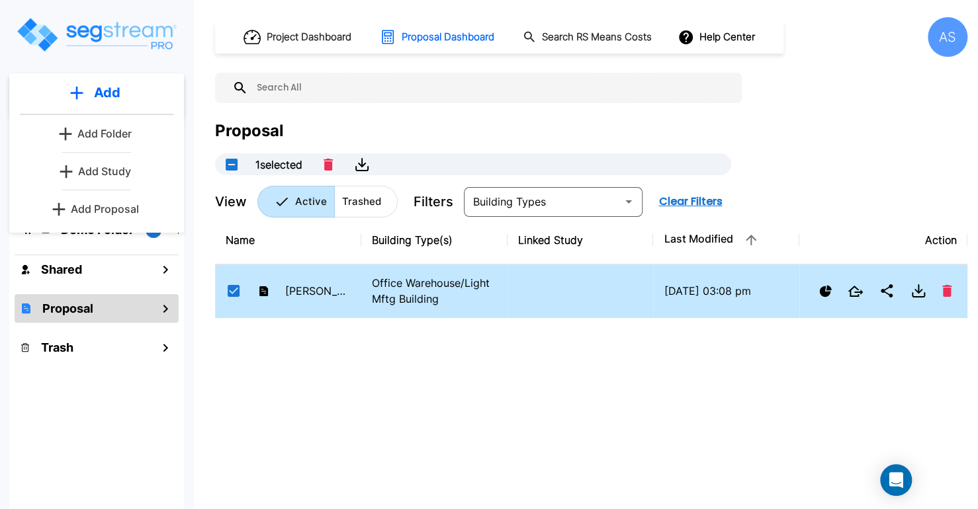
click at [110, 165] on p "Add Study" at bounding box center [104, 171] width 53 height 16
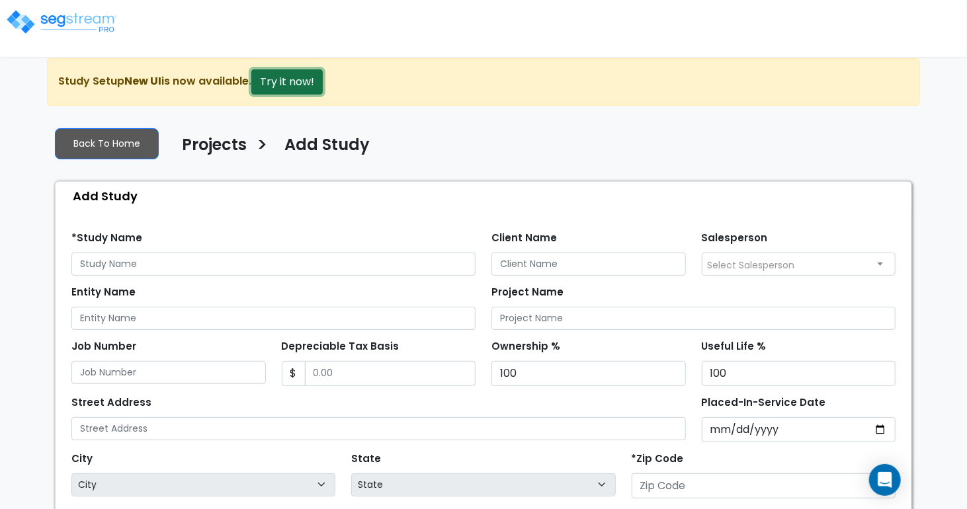
click at [302, 78] on button "Try it now!" at bounding box center [286, 81] width 71 height 25
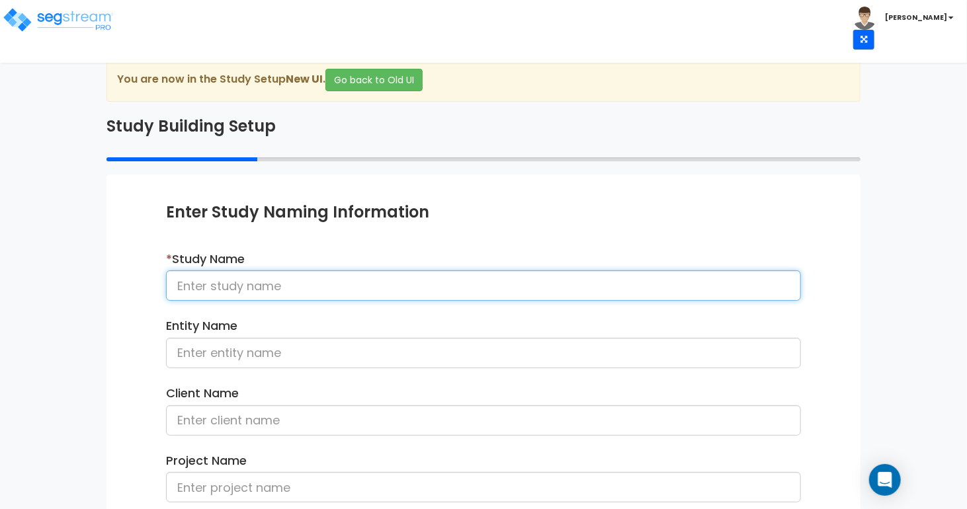
click at [265, 279] on input at bounding box center [483, 286] width 635 height 30
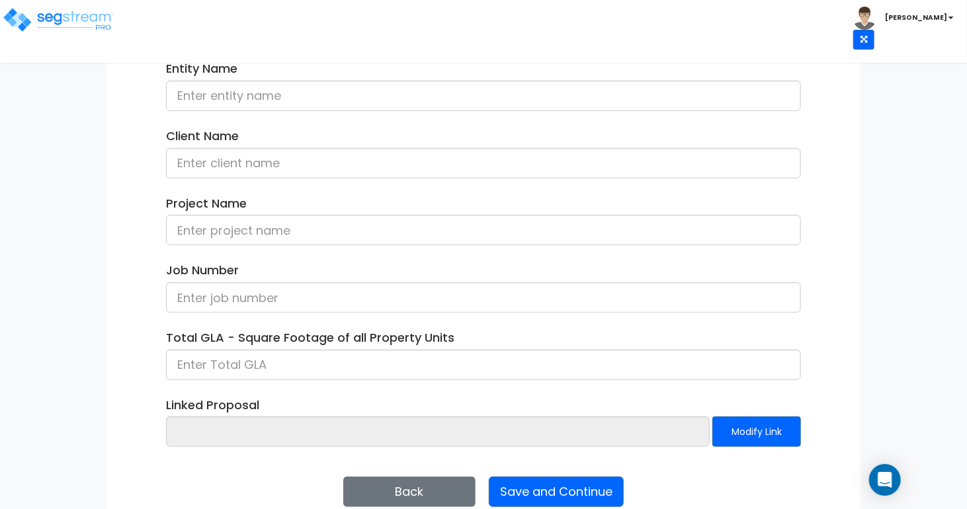
scroll to position [281, 0]
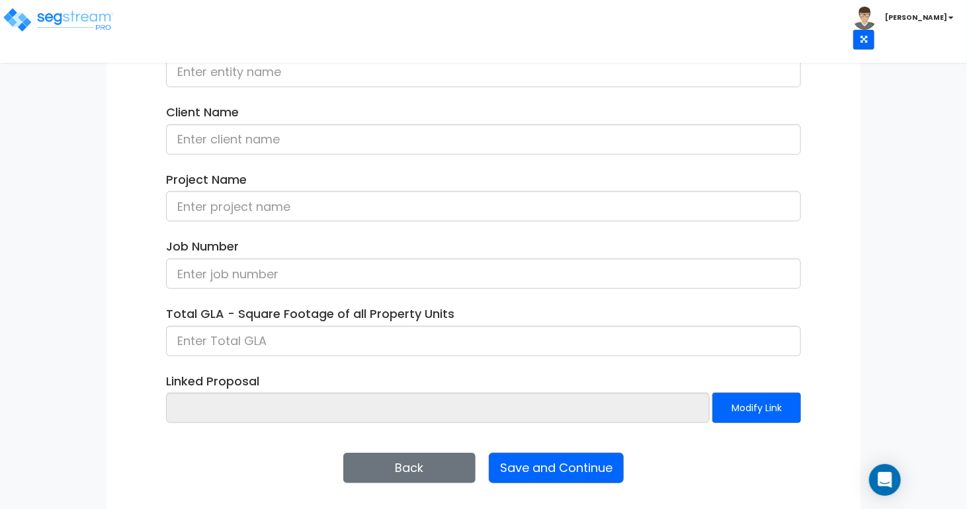
type input "[PERSON_NAME]"
click at [565, 453] on button "Save and Continue" at bounding box center [556, 468] width 135 height 30
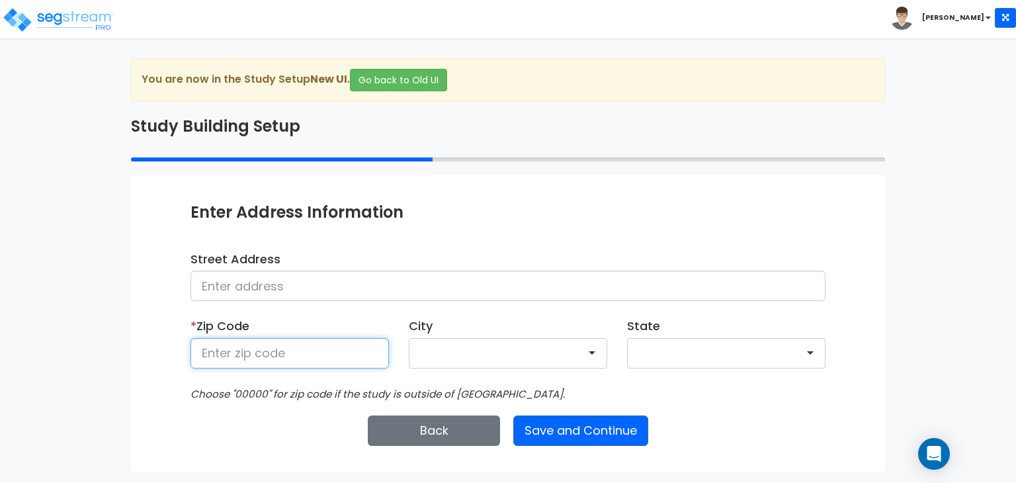
click at [251, 344] on input at bounding box center [290, 353] width 198 height 30
type input "68022"
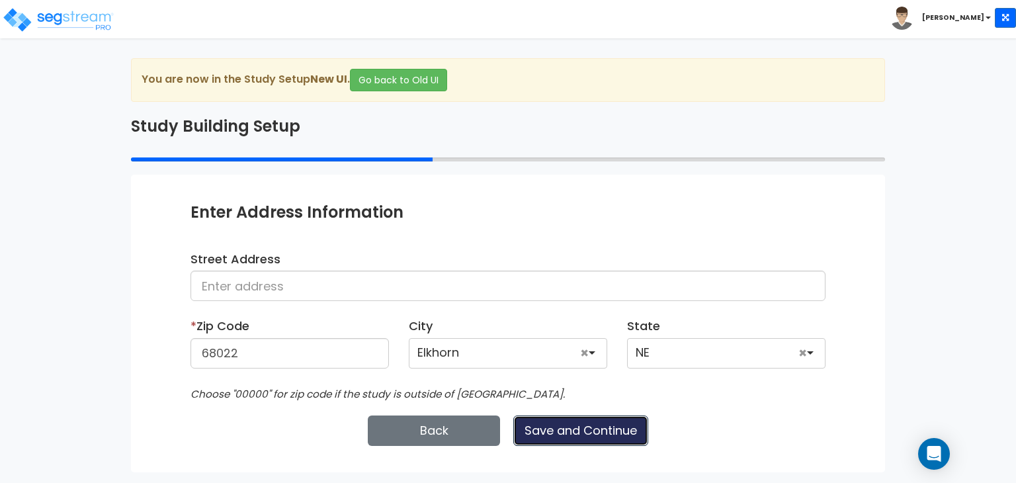
click at [574, 427] on button "Save and Continue" at bounding box center [580, 430] width 135 height 30
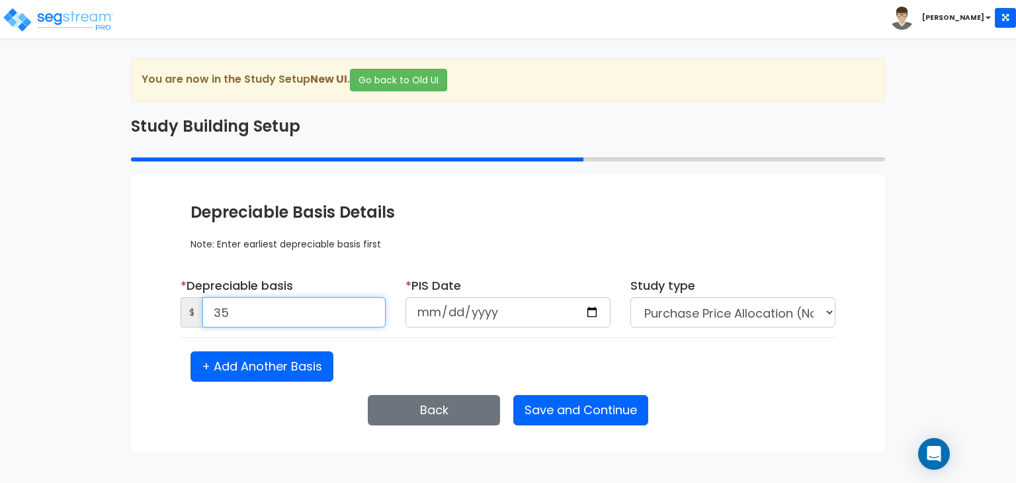
drag, startPoint x: 228, startPoint y: 310, endPoint x: 214, endPoint y: 310, distance: 13.9
click at [214, 310] on input "35" at bounding box center [293, 312] width 183 height 30
type input "2,500,000"
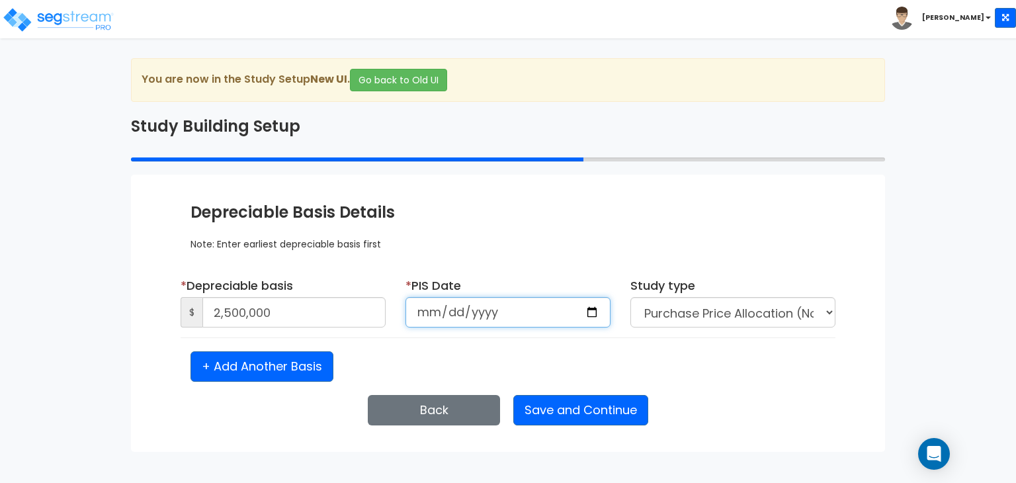
click at [593, 310] on input "date" at bounding box center [508, 312] width 205 height 30
type input "2025-10-14"
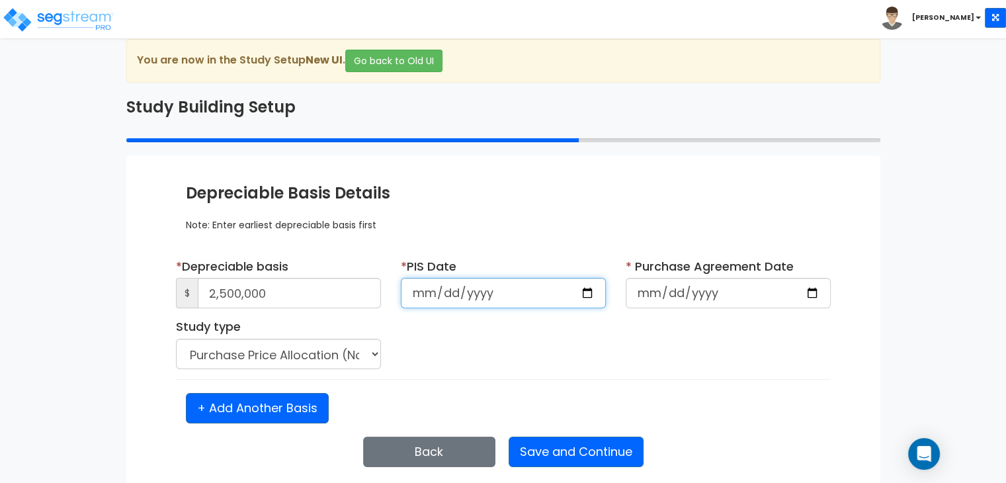
scroll to position [28, 0]
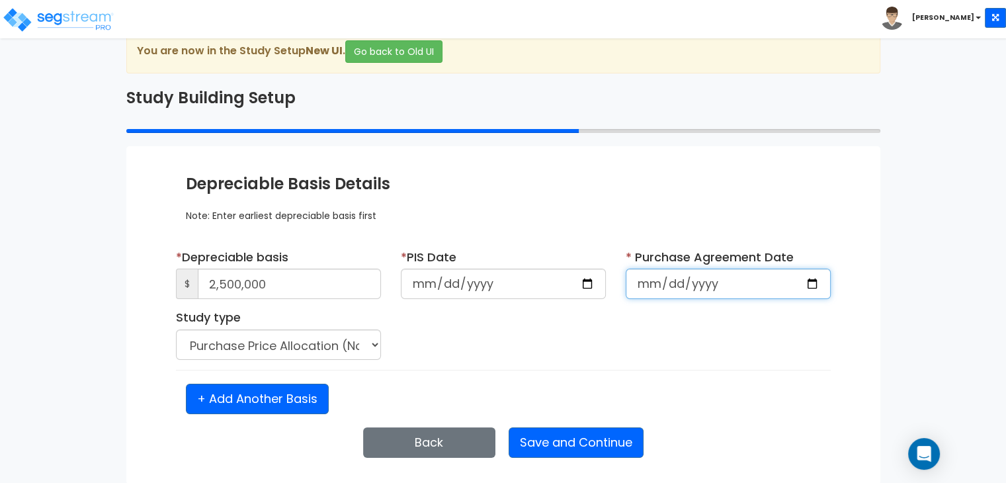
click at [813, 281] on input "date" at bounding box center [728, 284] width 205 height 30
click at [807, 282] on input "2025-10-16" at bounding box center [728, 284] width 205 height 30
type input "2025-10-08"
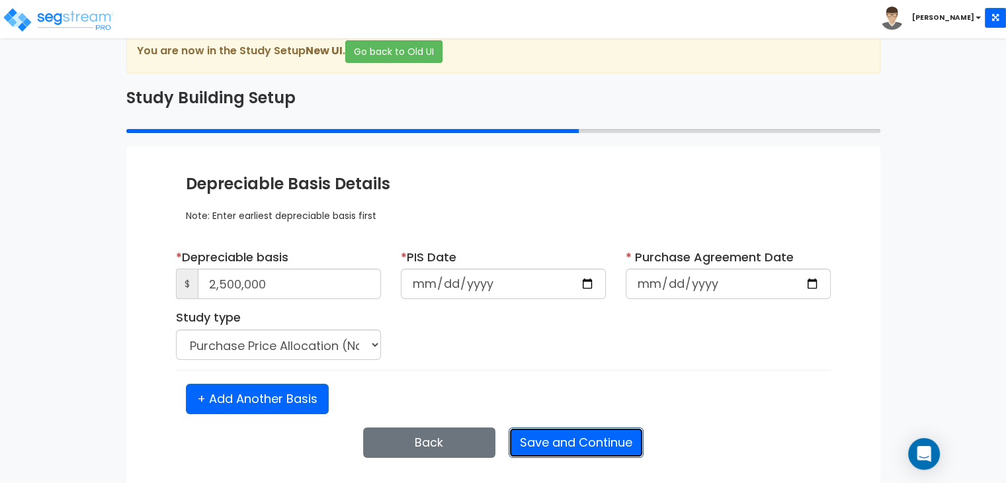
click at [556, 444] on button "Save and Continue" at bounding box center [576, 442] width 135 height 30
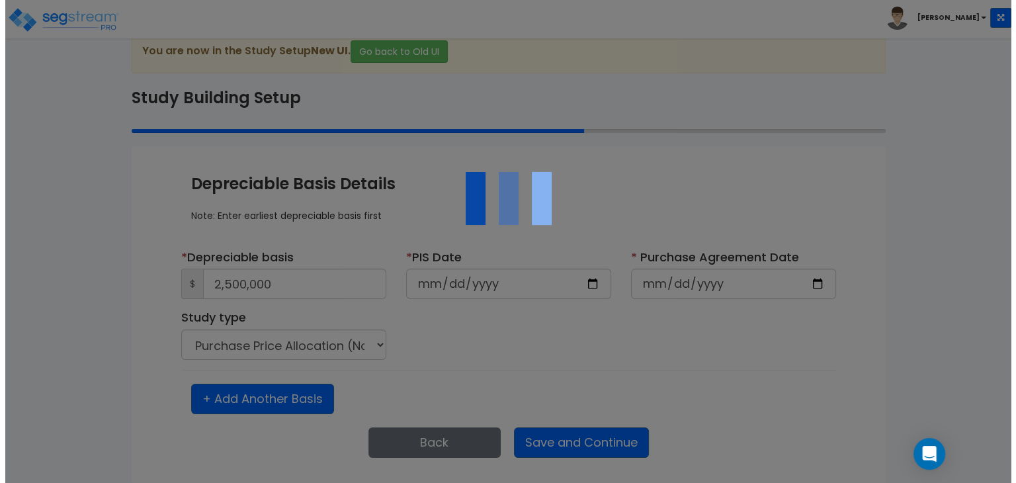
scroll to position [0, 0]
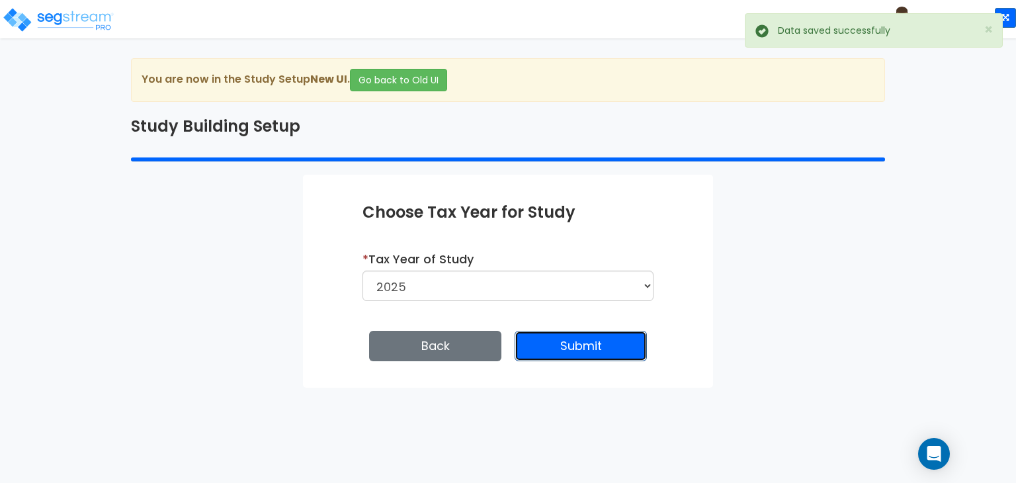
click at [569, 343] on button "Submit" at bounding box center [581, 346] width 132 height 30
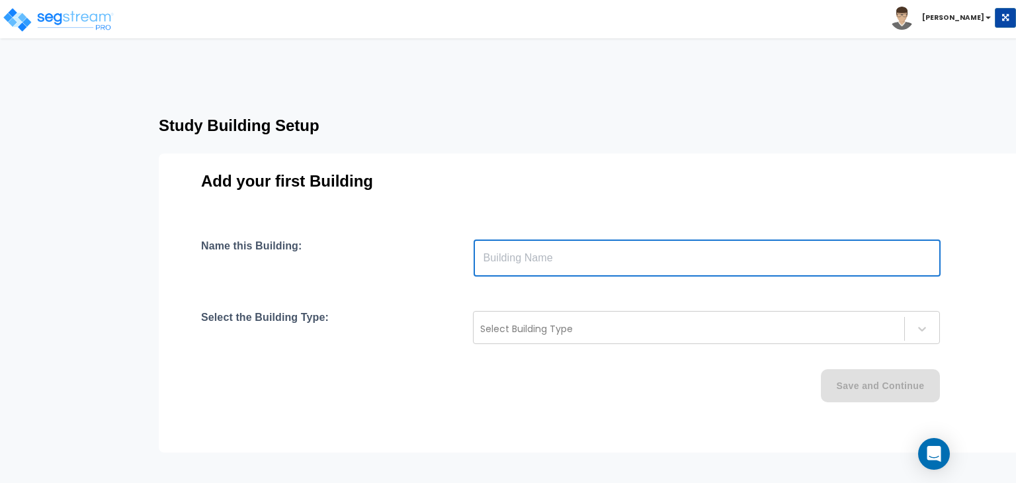
click at [487, 255] on input "text" at bounding box center [707, 257] width 467 height 37
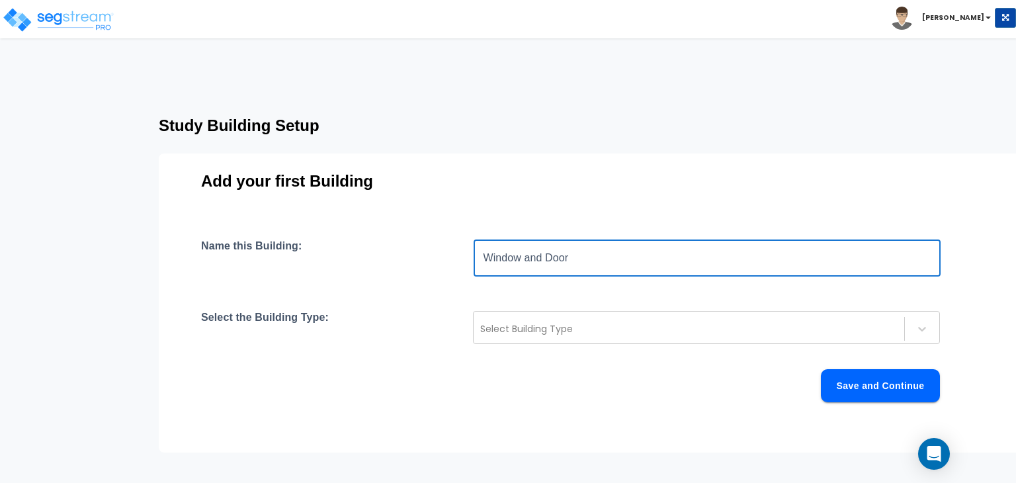
drag, startPoint x: 583, startPoint y: 260, endPoint x: 484, endPoint y: 264, distance: 98.6
click at [484, 264] on input "Window and Door" at bounding box center [707, 257] width 467 height 37
click at [576, 257] on input "Window and Door" at bounding box center [707, 257] width 467 height 37
drag, startPoint x: 581, startPoint y: 255, endPoint x: 498, endPoint y: 265, distance: 83.9
click at [498, 265] on input "Window and Door" at bounding box center [707, 257] width 467 height 37
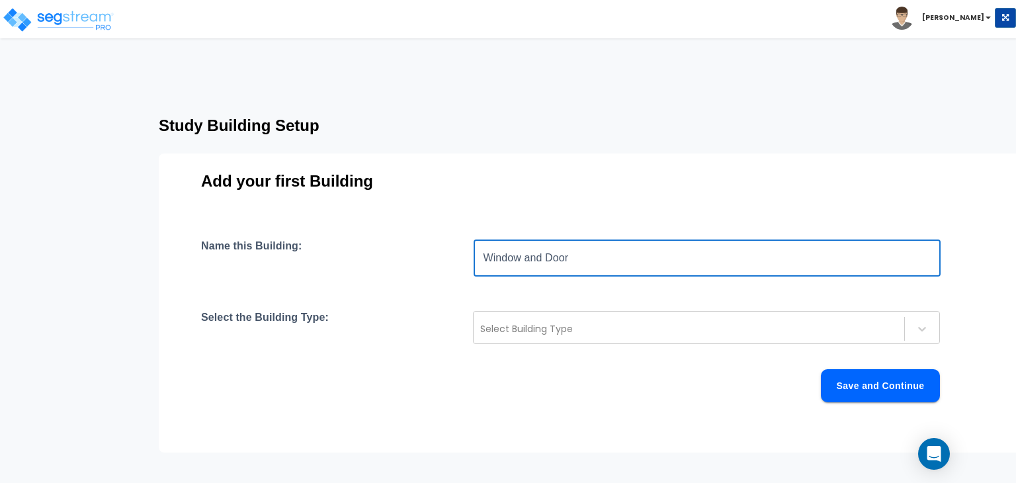
click at [576, 254] on input "Window and Door" at bounding box center [707, 257] width 467 height 37
drag, startPoint x: 577, startPoint y: 257, endPoint x: 484, endPoint y: 259, distance: 92.6
click at [484, 259] on input "Window and Door" at bounding box center [707, 257] width 467 height 37
type input "[PERSON_NAME] Bldg"
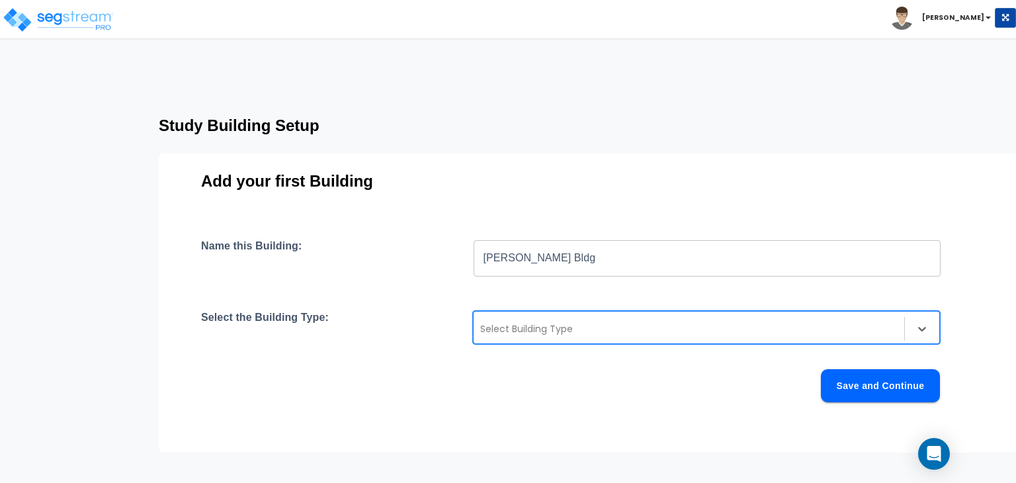
click at [569, 333] on div at bounding box center [688, 329] width 417 height 16
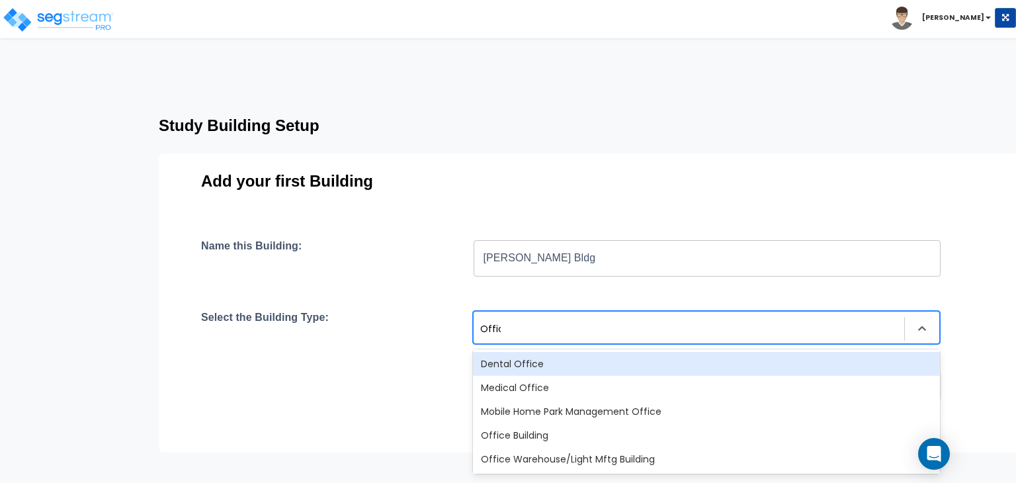
type input "Office"
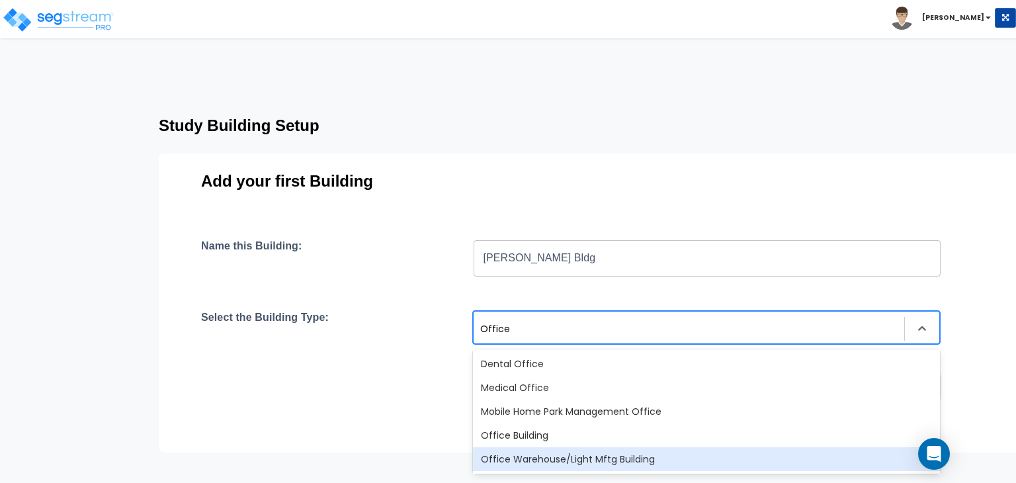
click at [546, 463] on div "Office Warehouse/Light Mftg Building" at bounding box center [706, 459] width 467 height 24
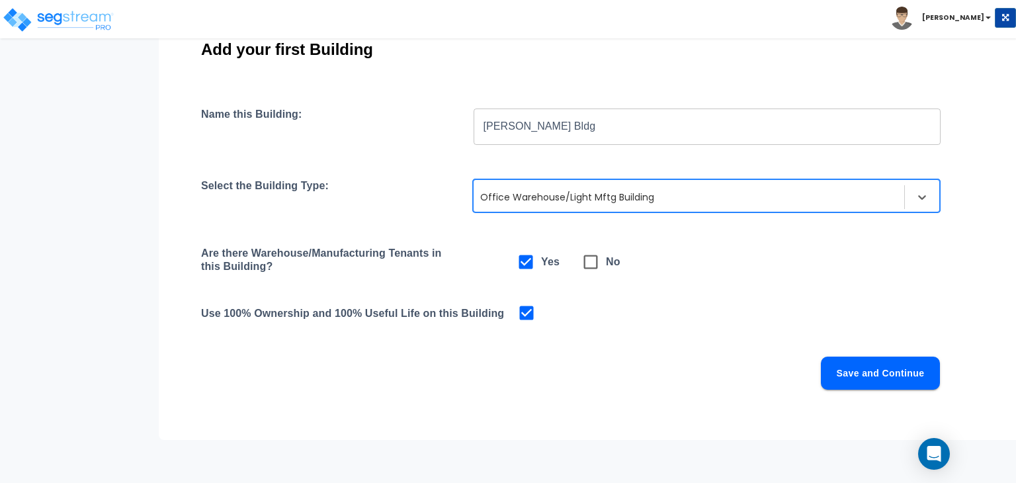
scroll to position [132, 0]
click at [879, 371] on button "Save and Continue" at bounding box center [880, 372] width 119 height 33
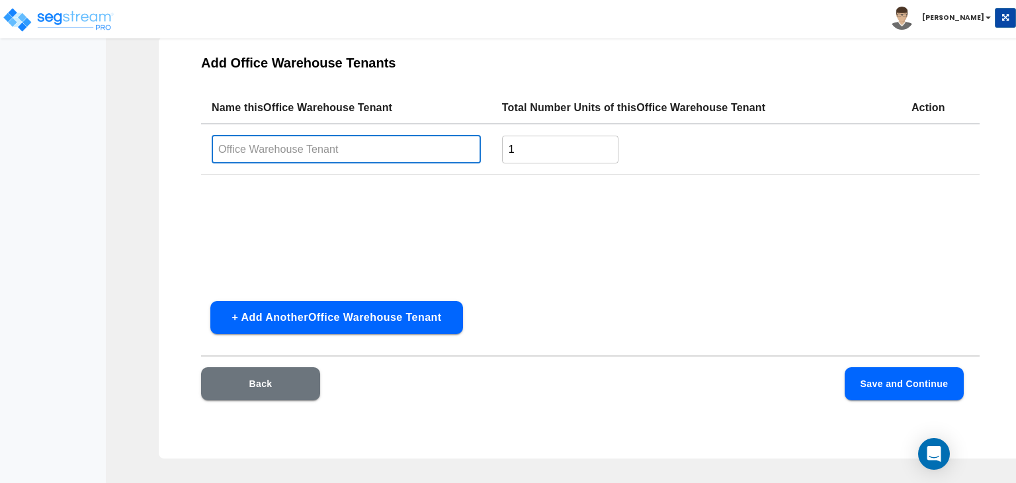
click at [345, 149] on input "text" at bounding box center [346, 149] width 269 height 28
drag, startPoint x: 345, startPoint y: 149, endPoint x: 286, endPoint y: 149, distance: 59.5
click at [286, 149] on input "text" at bounding box center [346, 149] width 269 height 28
type input "Building interior"
click at [896, 383] on button "Save and Continue" at bounding box center [904, 383] width 119 height 33
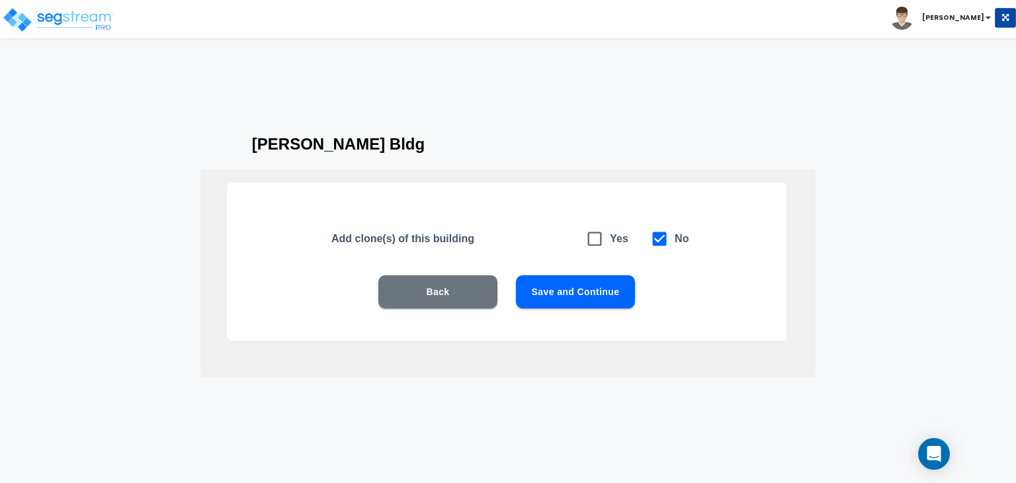
scroll to position [29, 0]
click at [583, 294] on button "Save and Continue" at bounding box center [575, 291] width 119 height 33
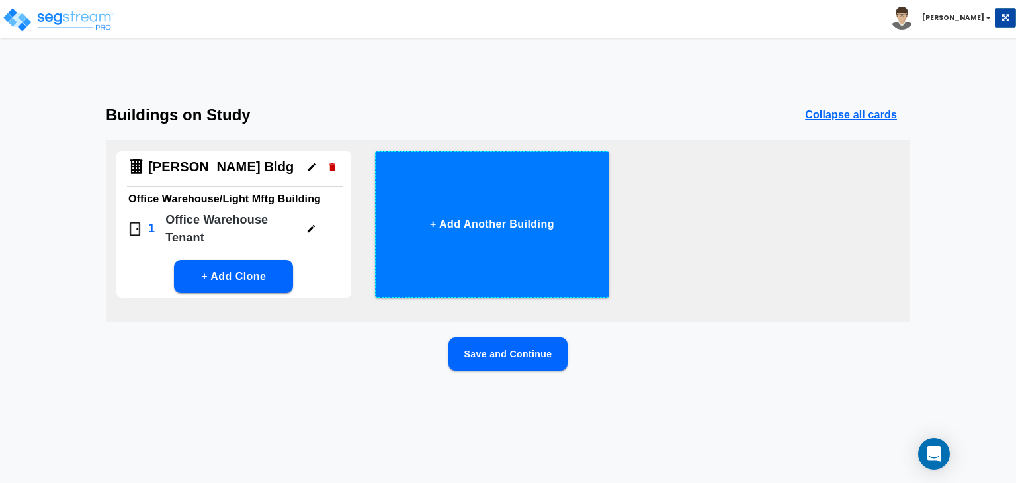
scroll to position [0, 0]
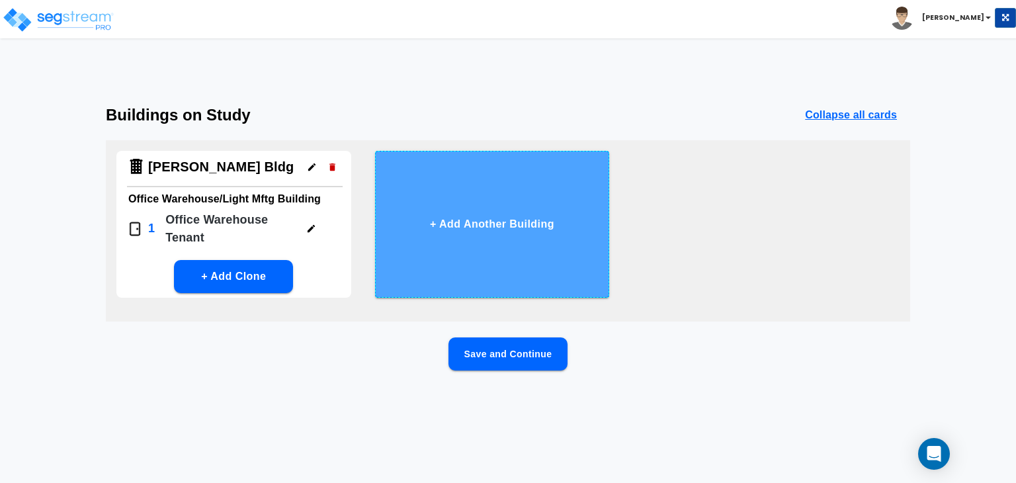
click at [556, 173] on button "+ Add Another Building" at bounding box center [492, 224] width 235 height 147
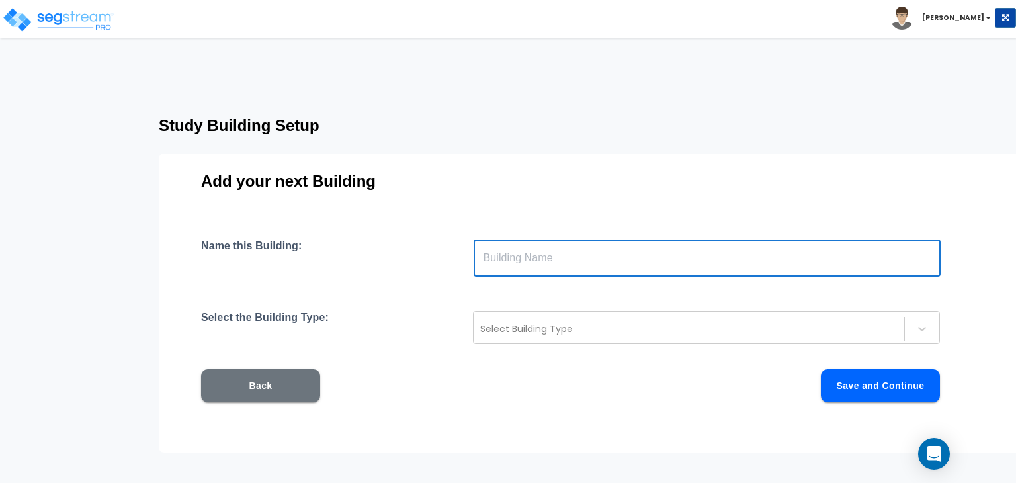
click at [515, 252] on input "text" at bounding box center [707, 257] width 467 height 37
type input "B"
type input "[PERSON_NAME] 2nd Bldg"
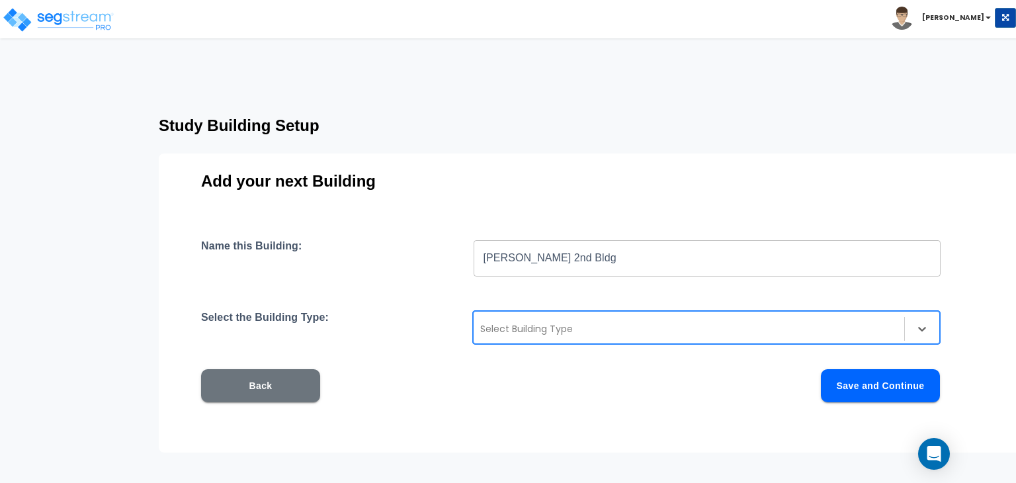
click at [507, 318] on div "Select Building Type" at bounding box center [689, 328] width 431 height 21
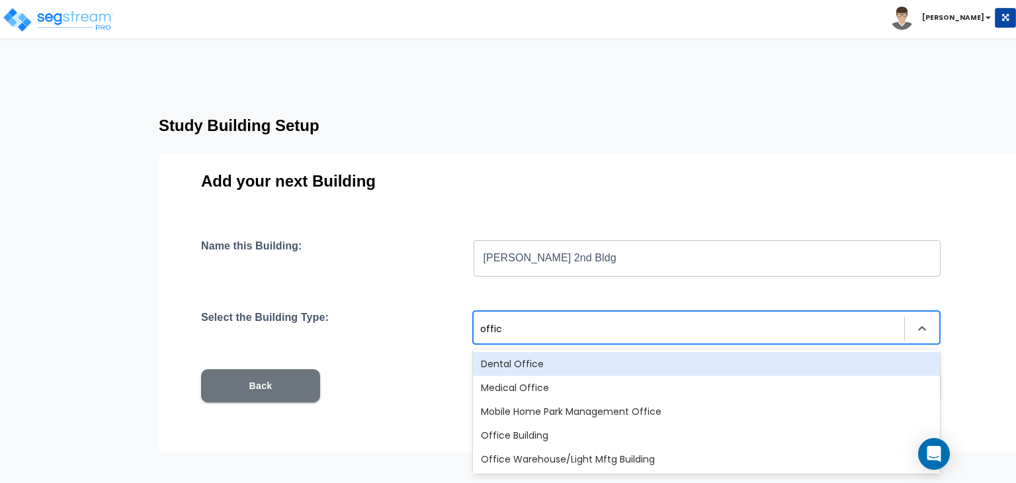
type input "office"
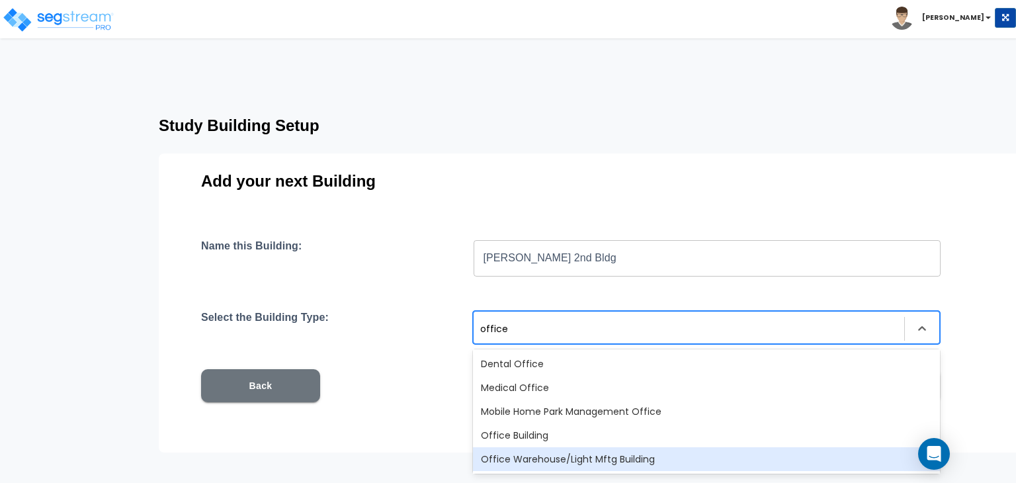
click at [544, 456] on div "Office Warehouse/Light Mftg Building" at bounding box center [706, 459] width 467 height 24
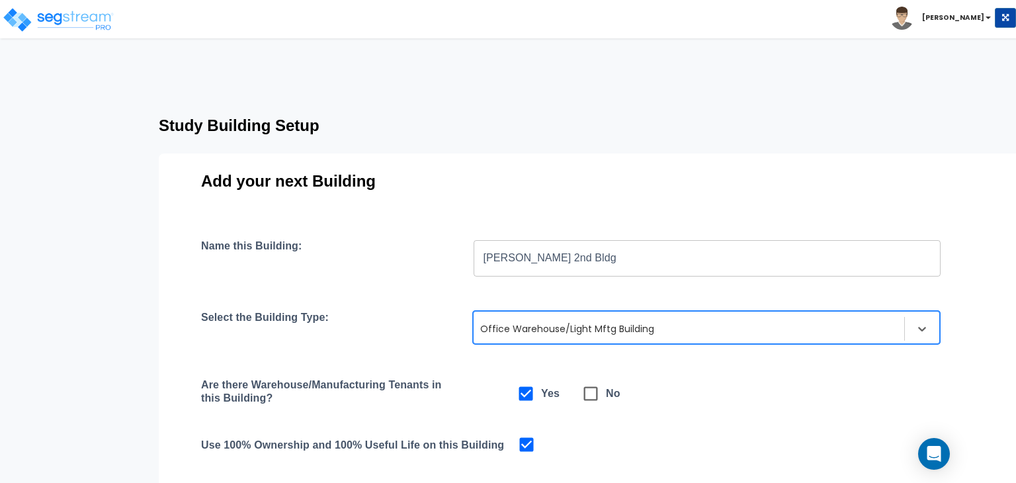
click at [550, 259] on input "[PERSON_NAME] 2nd Bldg" at bounding box center [707, 257] width 467 height 37
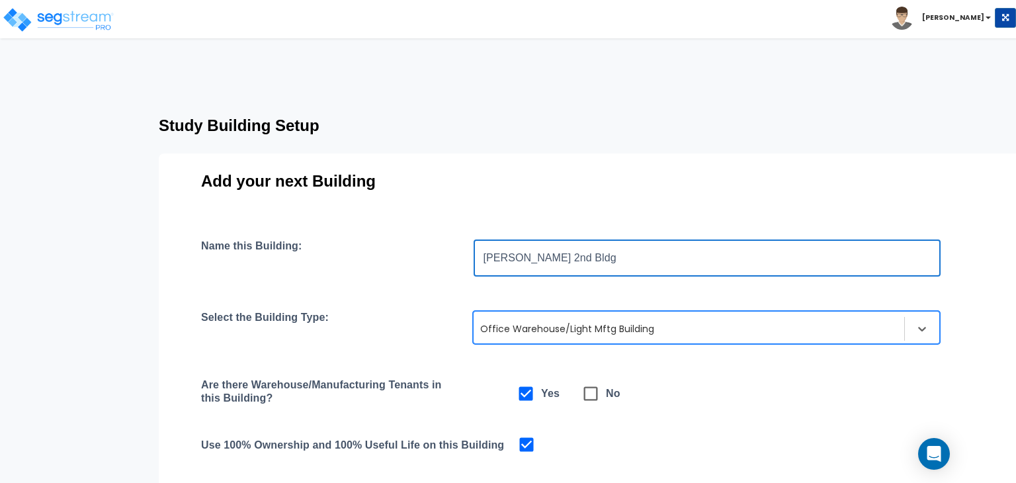
drag, startPoint x: 558, startPoint y: 255, endPoint x: 518, endPoint y: 253, distance: 40.4
click at [518, 253] on input "[PERSON_NAME] 2nd Bldg" at bounding box center [707, 257] width 467 height 37
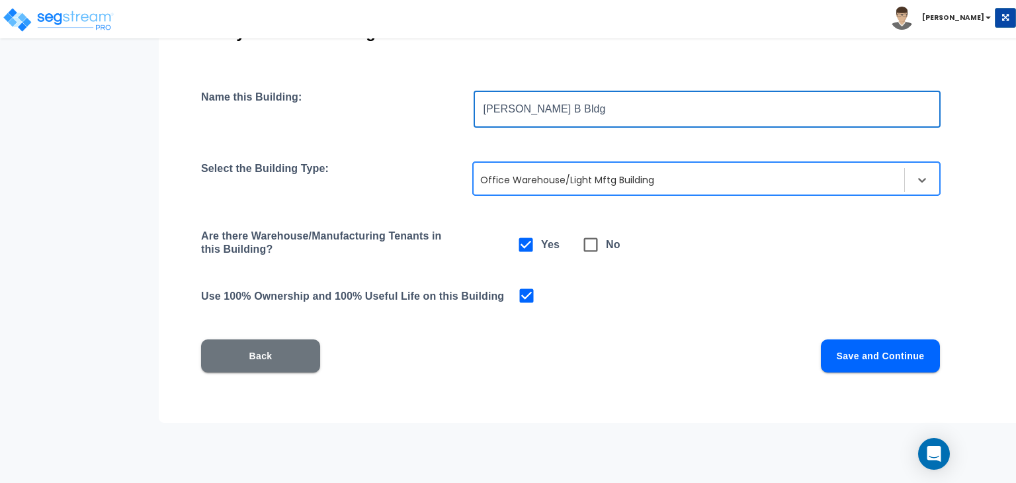
scroll to position [126, 0]
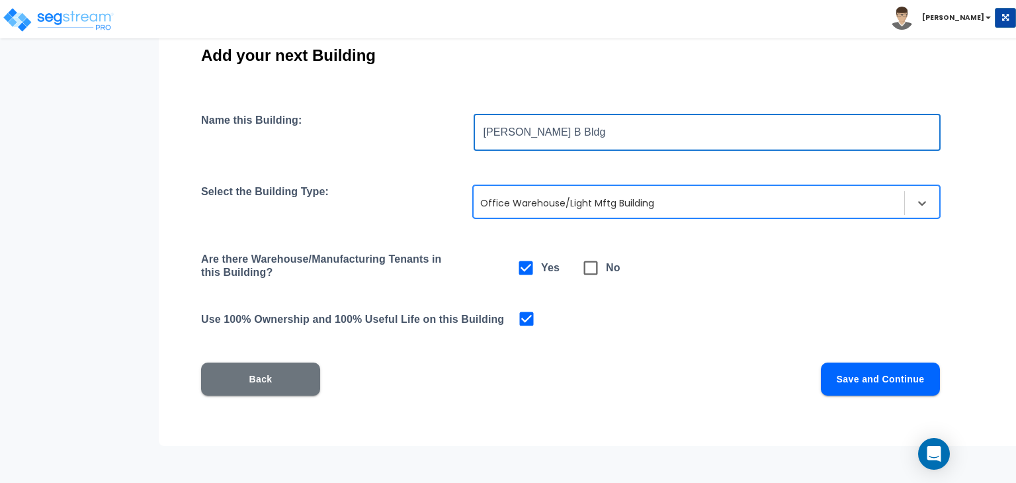
type input "[PERSON_NAME] B Bldg"
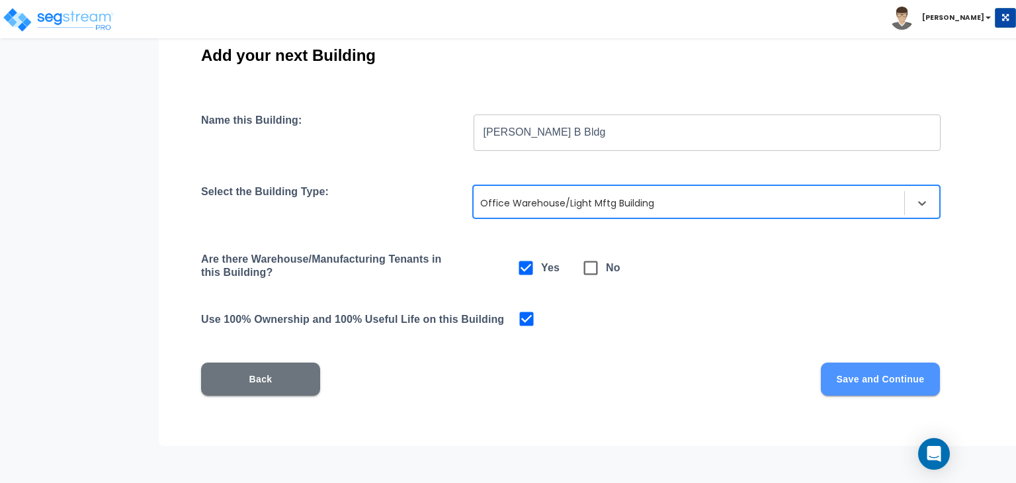
click at [863, 376] on button "Save and Continue" at bounding box center [880, 379] width 119 height 33
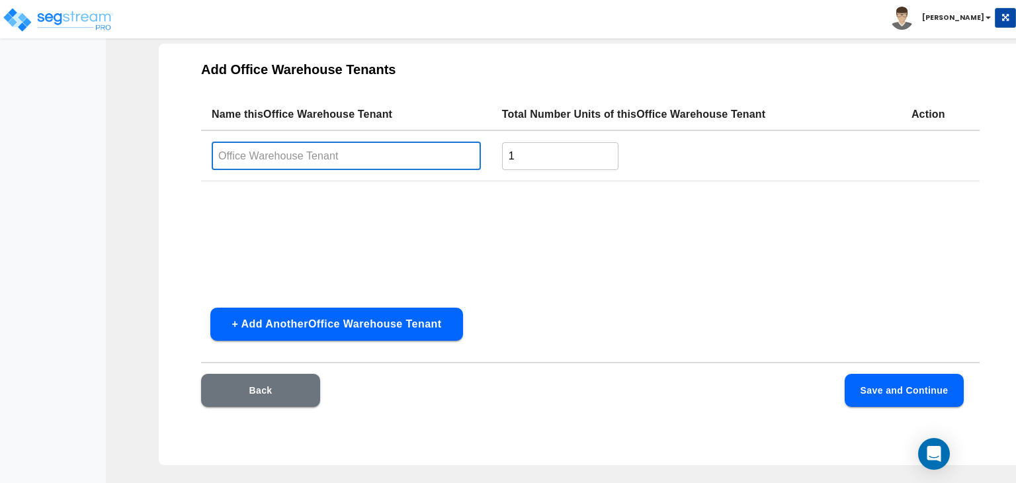
click at [260, 151] on input "text" at bounding box center [346, 156] width 269 height 28
type input "Building interior"
click at [876, 389] on button "Save and Continue" at bounding box center [904, 390] width 119 height 33
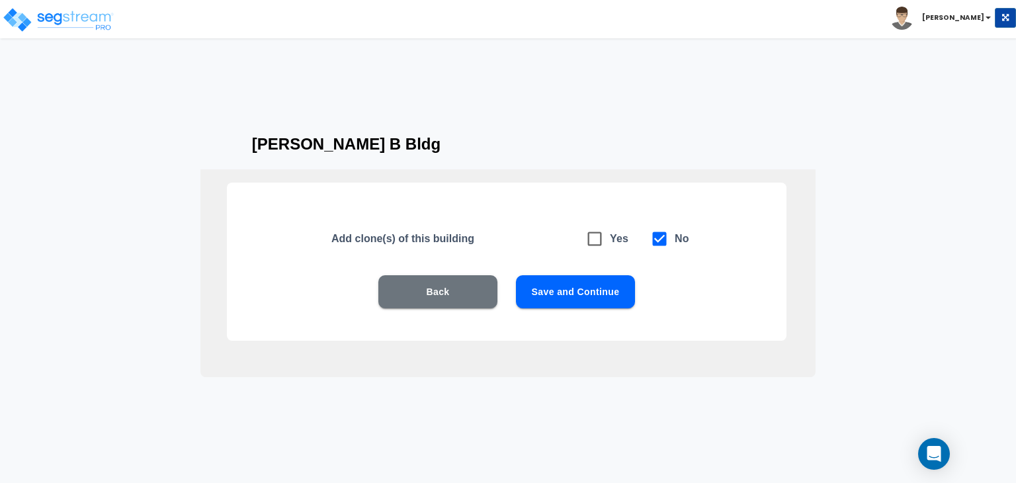
scroll to position [29, 0]
click at [576, 298] on button "Save and Continue" at bounding box center [575, 291] width 119 height 33
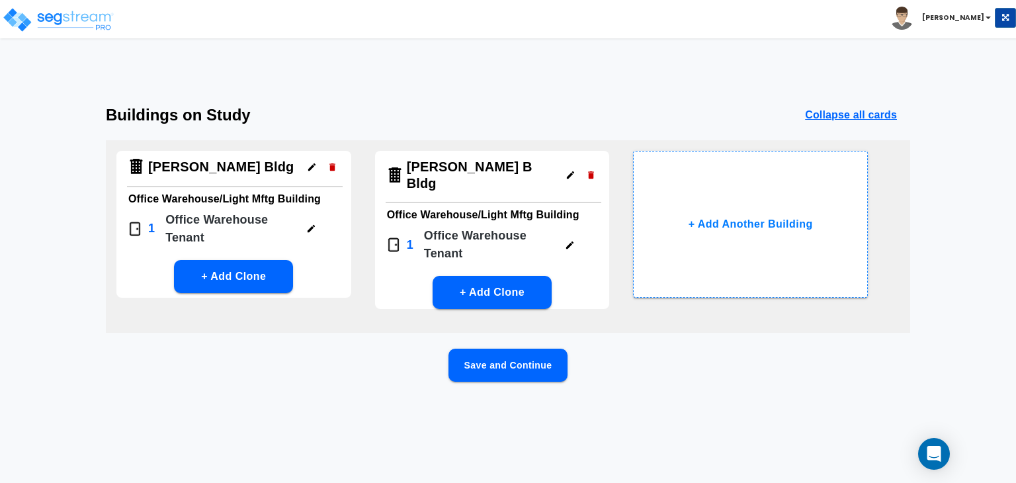
scroll to position [0, 0]
click at [313, 167] on icon "button" at bounding box center [312, 167] width 10 height 10
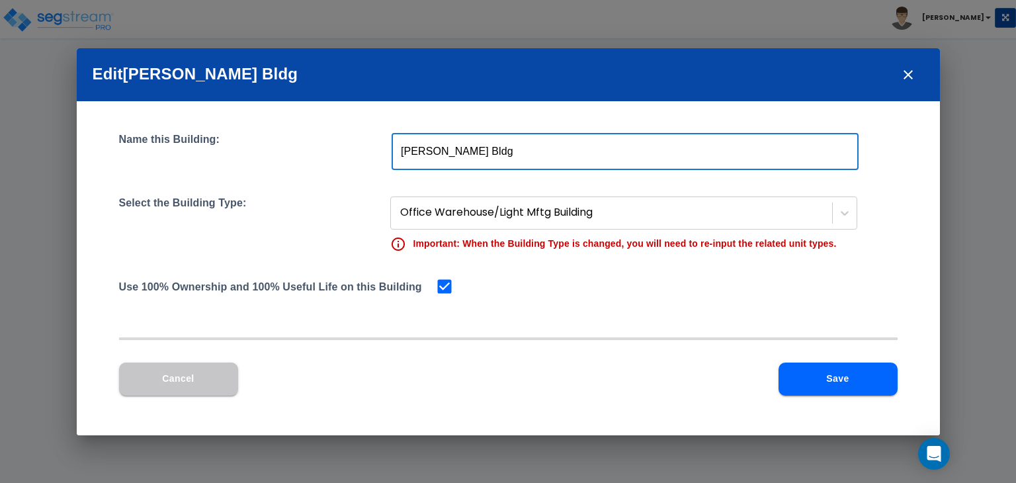
drag, startPoint x: 478, startPoint y: 149, endPoint x: 462, endPoint y: 165, distance: 23.4
click at [462, 165] on input "[PERSON_NAME] Bldg" at bounding box center [625, 151] width 467 height 37
drag, startPoint x: 431, startPoint y: 148, endPoint x: 400, endPoint y: 147, distance: 31.8
click at [400, 147] on input "[PERSON_NAME] Bldg" at bounding box center [625, 151] width 467 height 37
type input "A Bldg"
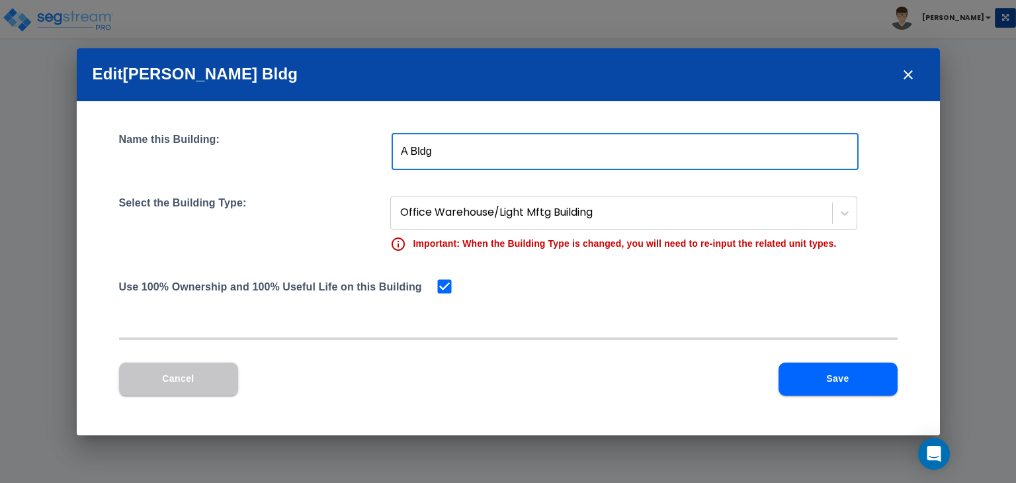
click at [834, 385] on button "Save" at bounding box center [838, 379] width 119 height 33
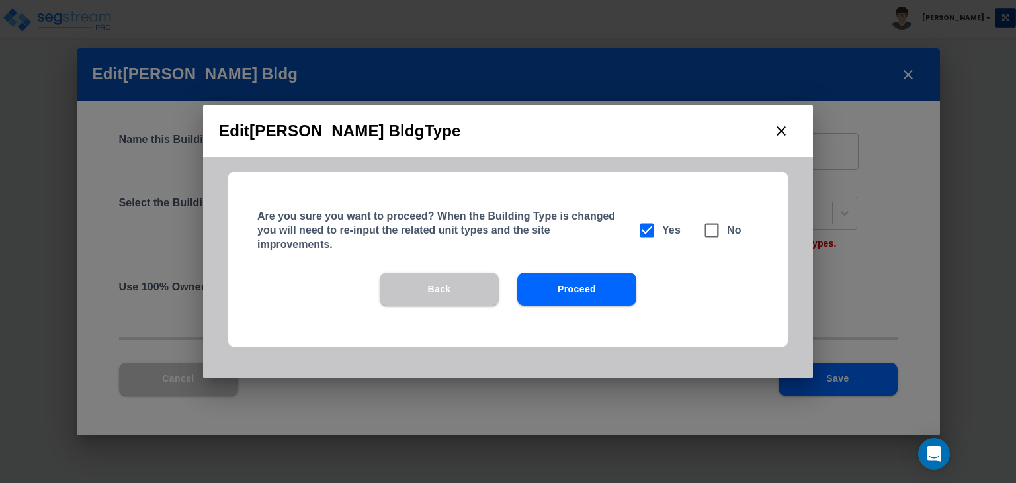
click at [595, 283] on button "Proceed" at bounding box center [576, 289] width 119 height 33
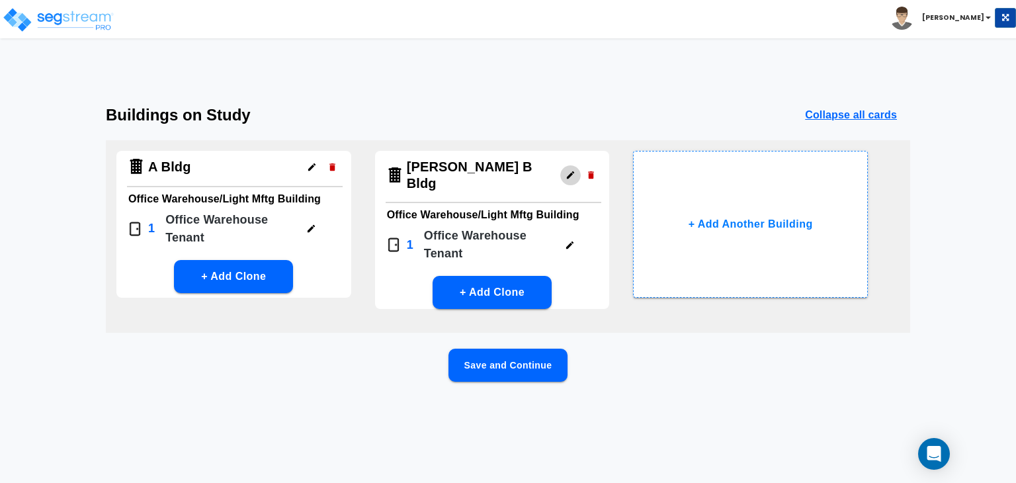
click at [566, 170] on icon "button" at bounding box center [571, 175] width 10 height 10
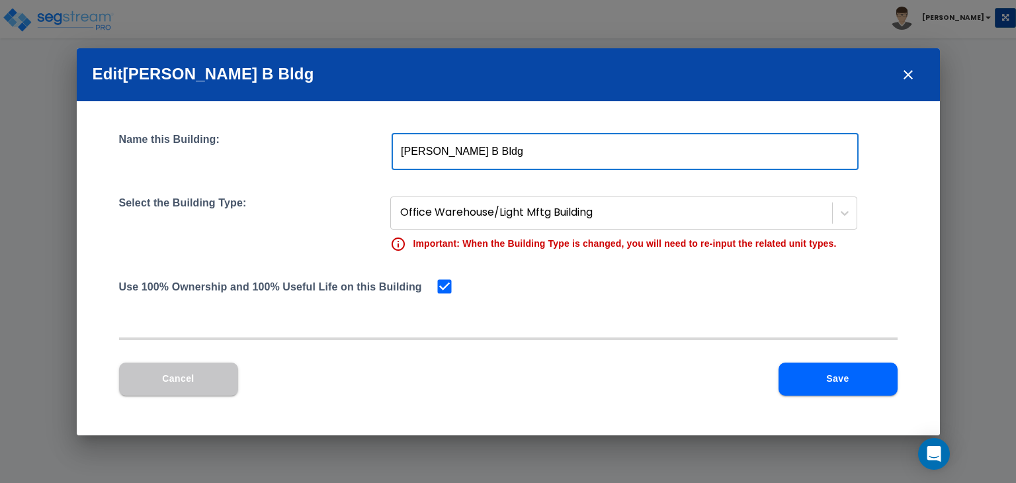
drag, startPoint x: 430, startPoint y: 149, endPoint x: 422, endPoint y: 146, distance: 8.4
click at [422, 146] on input "[PERSON_NAME] B Bldg" at bounding box center [625, 151] width 467 height 37
click at [431, 152] on input "'sTyler B Bldg" at bounding box center [625, 151] width 467 height 37
type input "B Bldg"
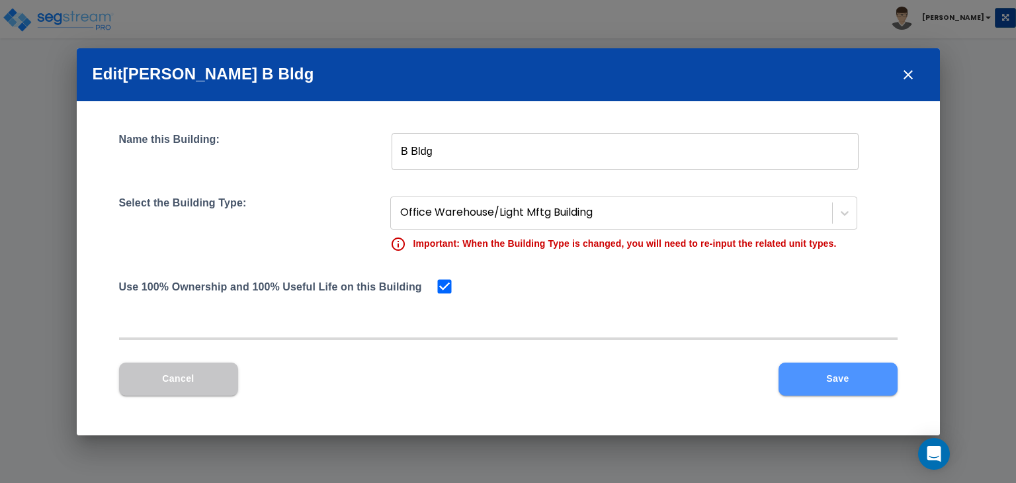
click at [843, 368] on button "Save" at bounding box center [838, 379] width 119 height 33
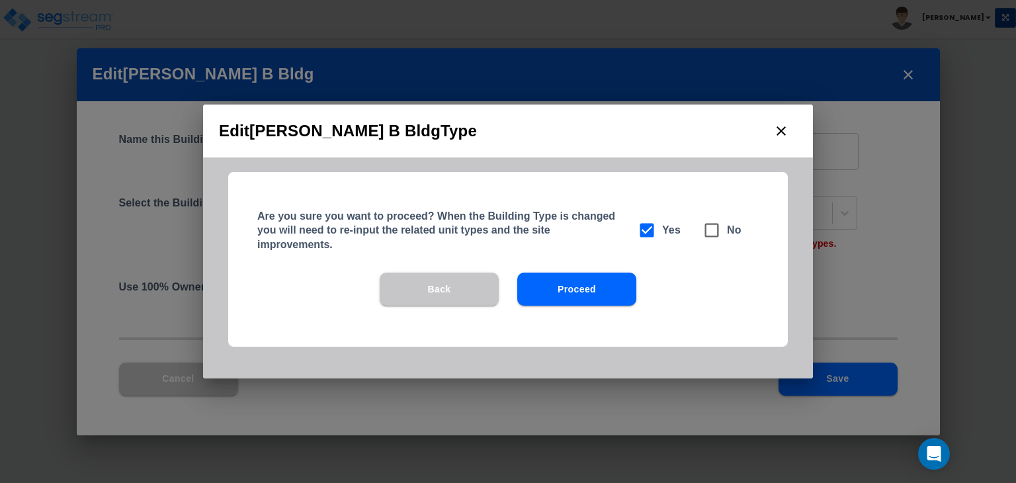
click at [599, 284] on button "Proceed" at bounding box center [576, 289] width 119 height 33
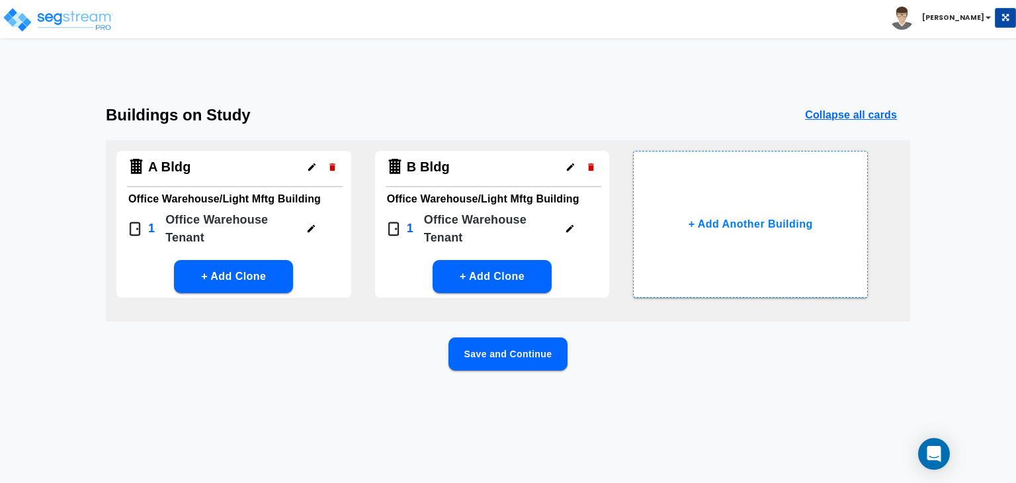
click at [497, 355] on button "Save and Continue" at bounding box center [508, 353] width 119 height 33
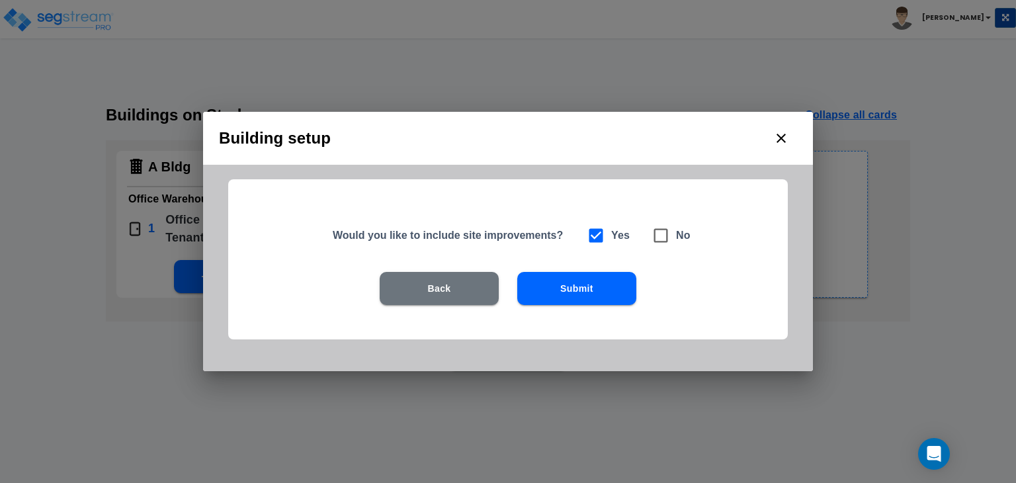
click at [550, 288] on button "Submit" at bounding box center [576, 288] width 119 height 33
